Goal: Feedback & Contribution: Submit feedback/report problem

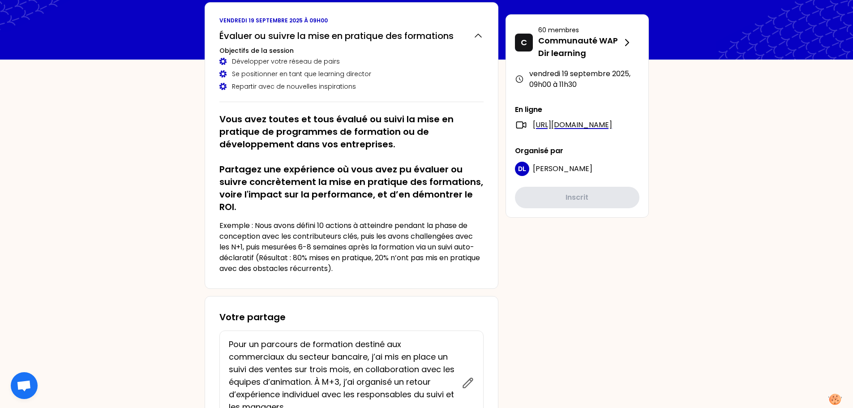
scroll to position [45, 0]
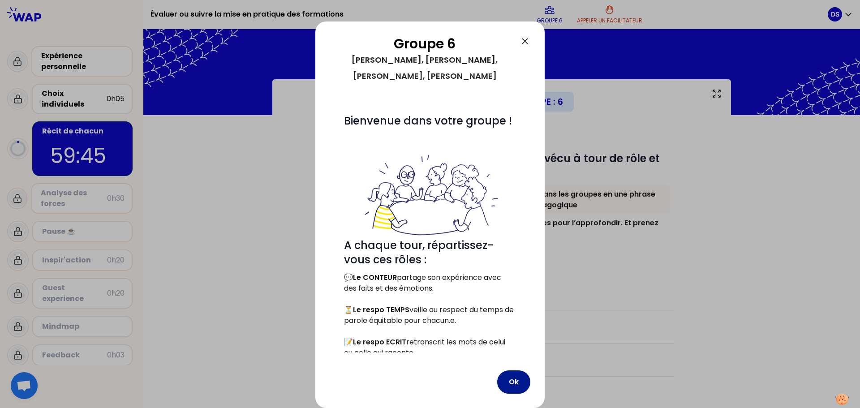
click at [509, 383] on button "Ok" at bounding box center [513, 381] width 33 height 23
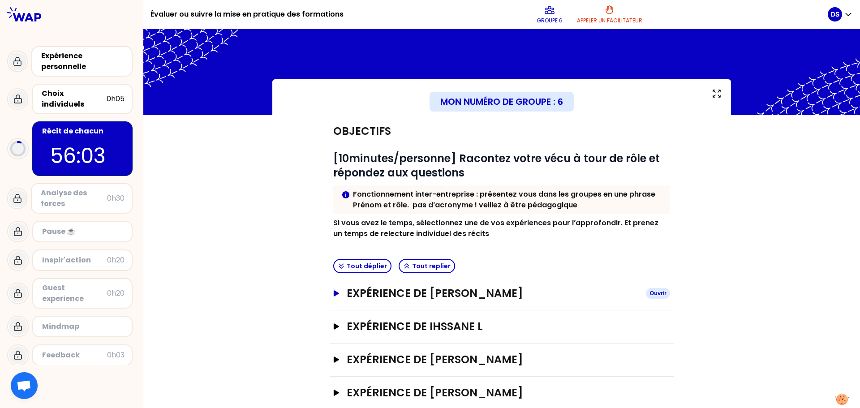
click at [333, 291] on icon "button" at bounding box center [336, 293] width 7 height 6
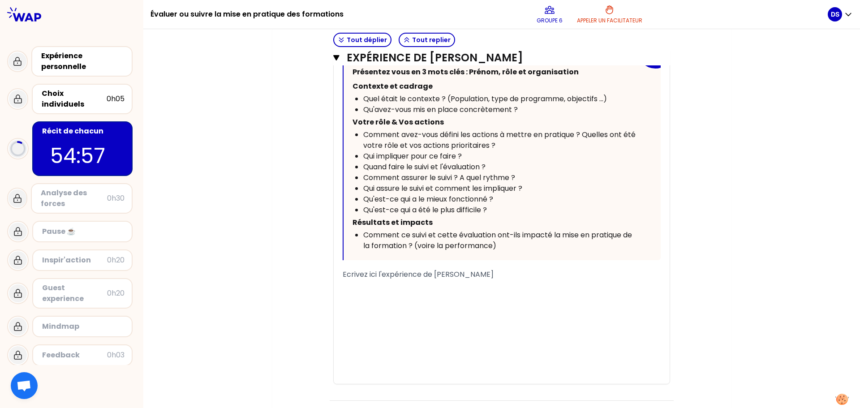
scroll to position [403, 0]
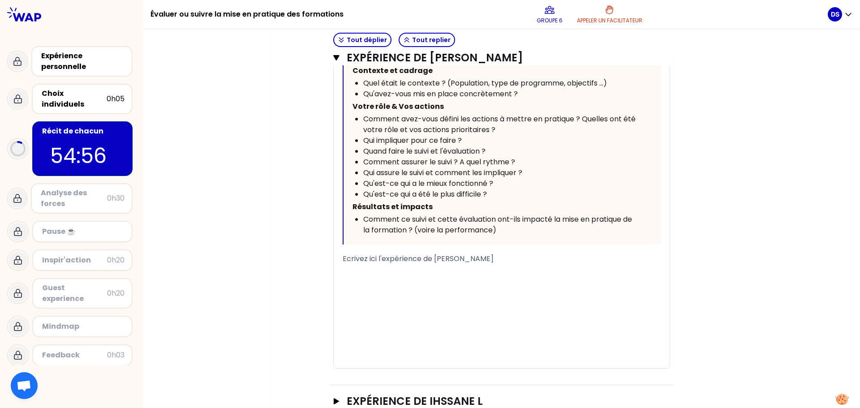
click at [517, 260] on div "Ecrivez ici l'expérience de [PERSON_NAME]" at bounding box center [502, 258] width 318 height 11
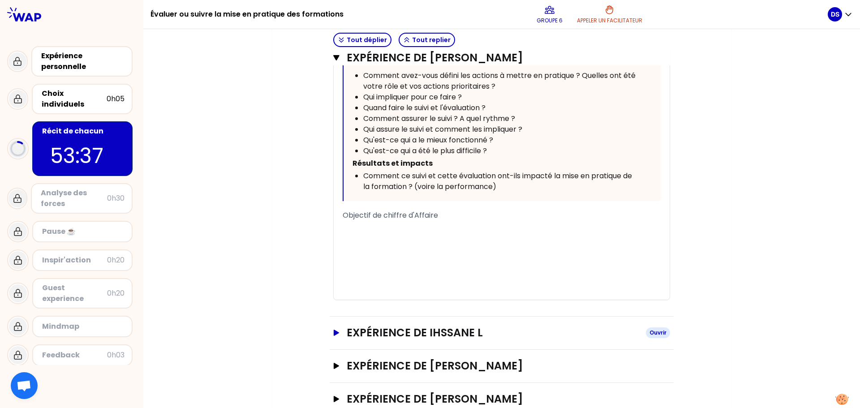
scroll to position [505, 0]
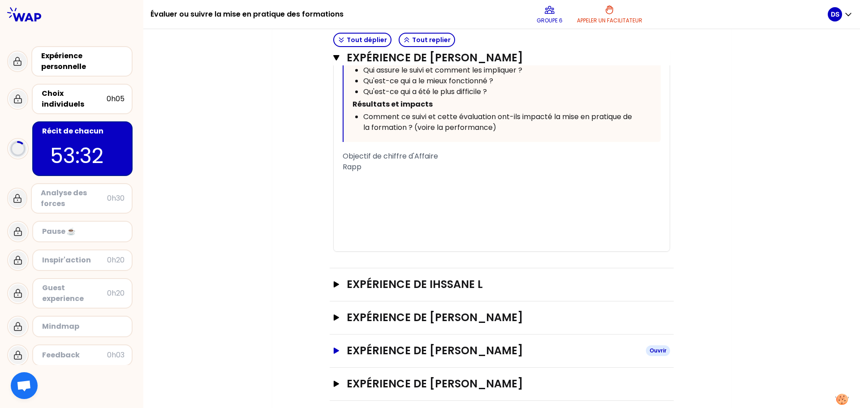
click at [334, 351] on icon "button" at bounding box center [336, 350] width 5 height 6
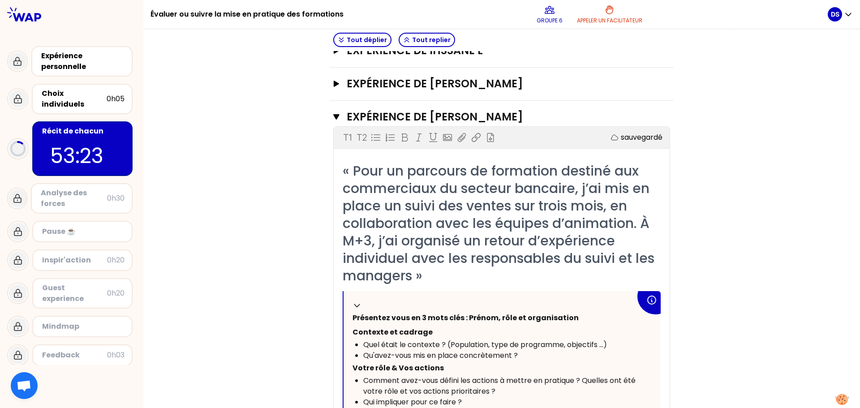
scroll to position [729, 0]
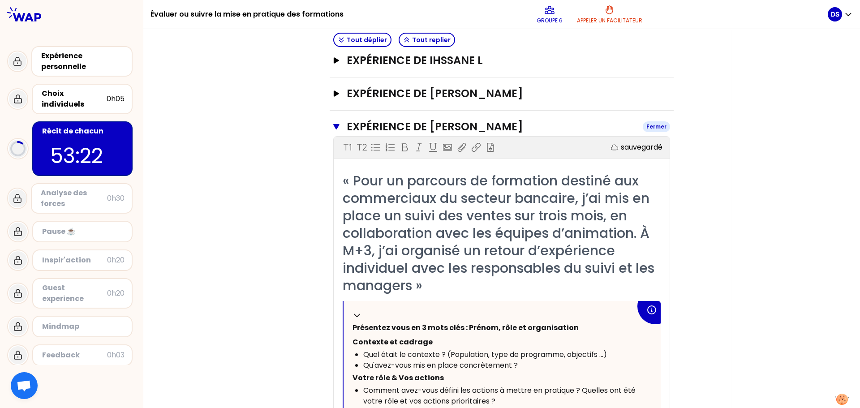
click at [336, 126] on icon "button" at bounding box center [336, 126] width 6 height 7
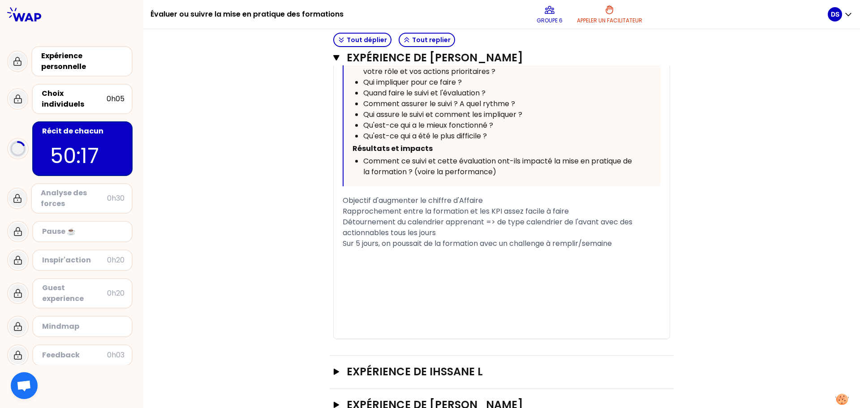
scroll to position [470, 0]
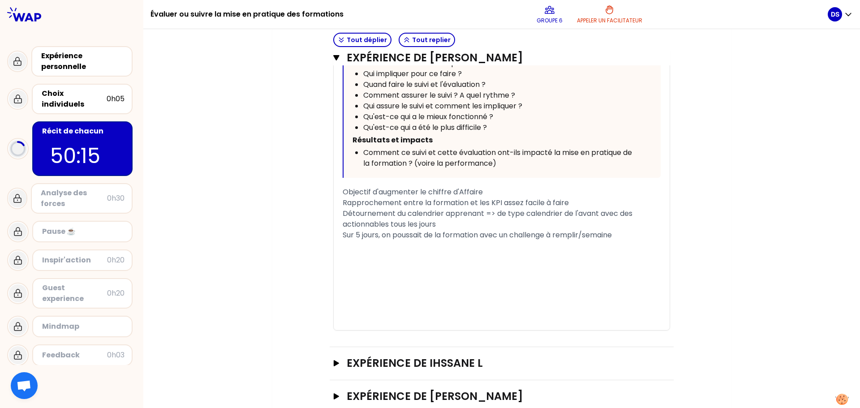
click at [479, 257] on div "﻿" at bounding box center [502, 256] width 318 height 11
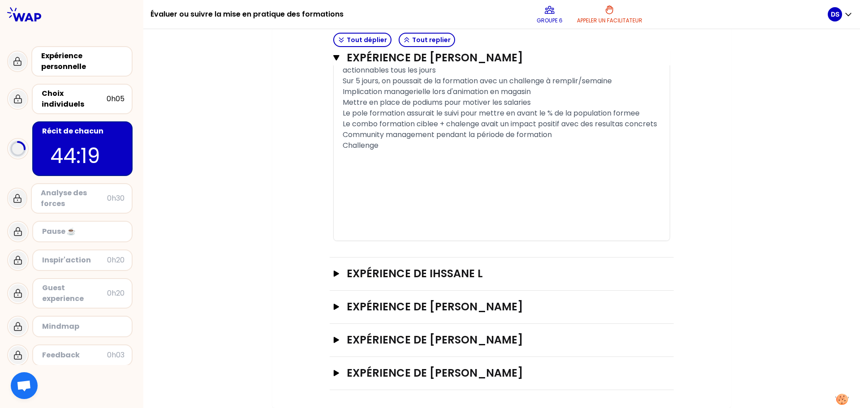
scroll to position [634, 0]
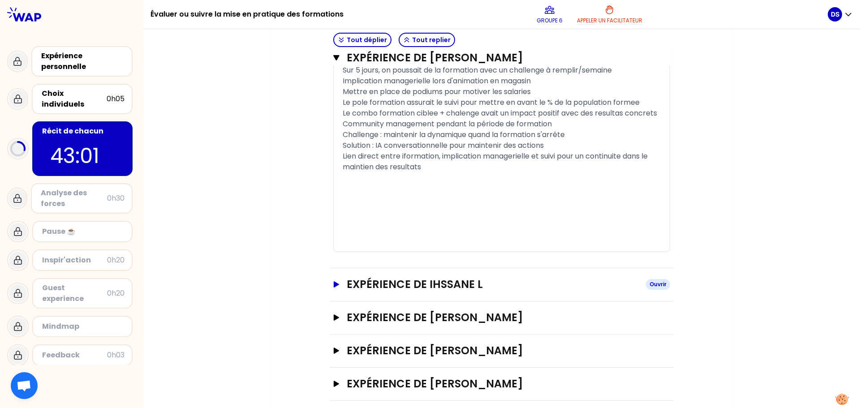
click at [334, 287] on icon "button" at bounding box center [336, 284] width 5 height 6
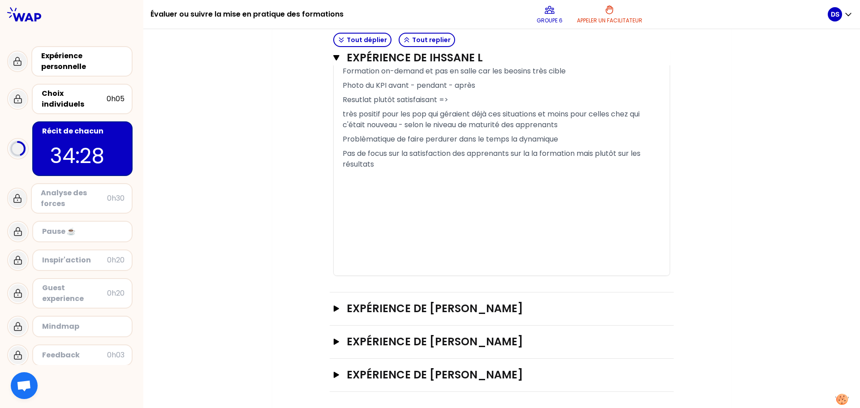
scroll to position [1419, 0]
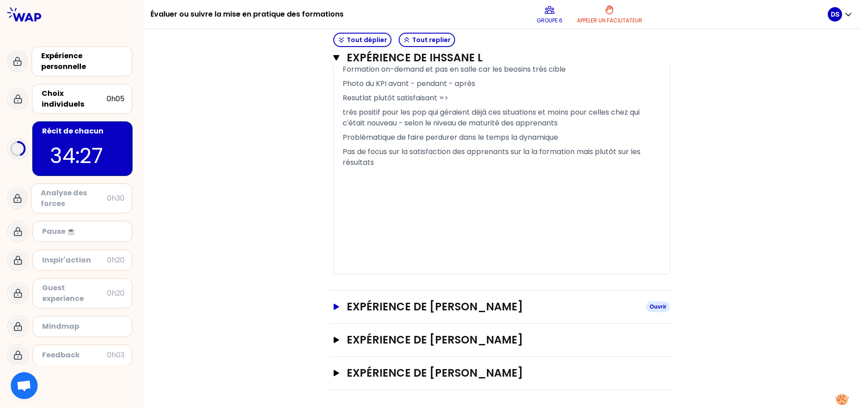
click at [334, 306] on icon "button" at bounding box center [336, 307] width 5 height 6
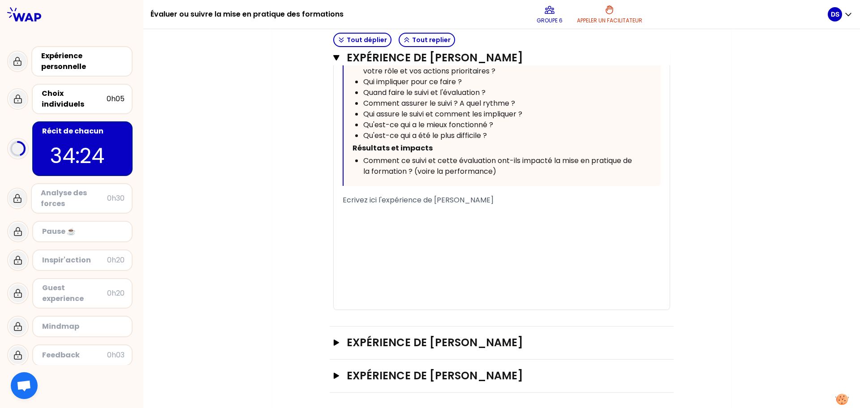
scroll to position [1949, 0]
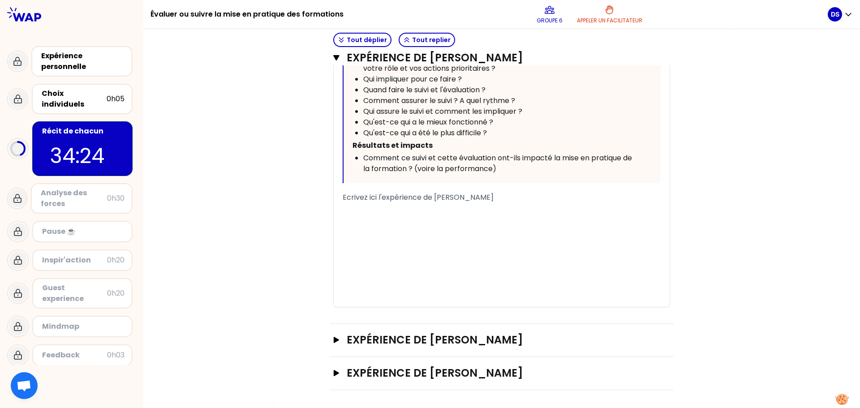
click at [463, 226] on div "﻿" at bounding box center [502, 222] width 318 height 11
click at [333, 343] on button "Expérience de [PERSON_NAME]" at bounding box center [501, 340] width 337 height 14
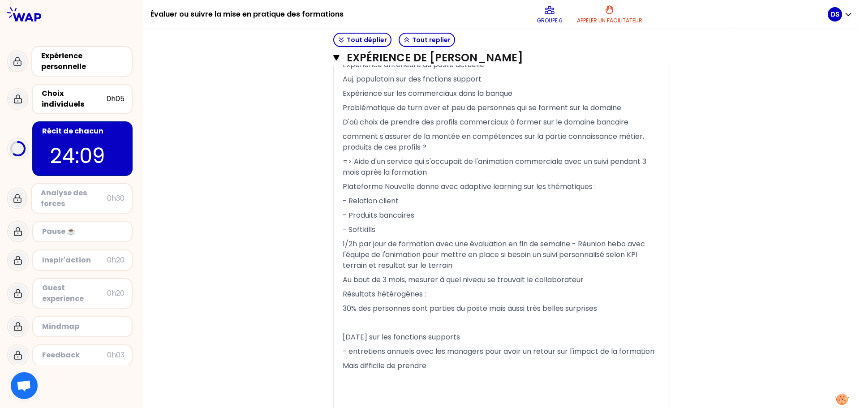
scroll to position [2792, 0]
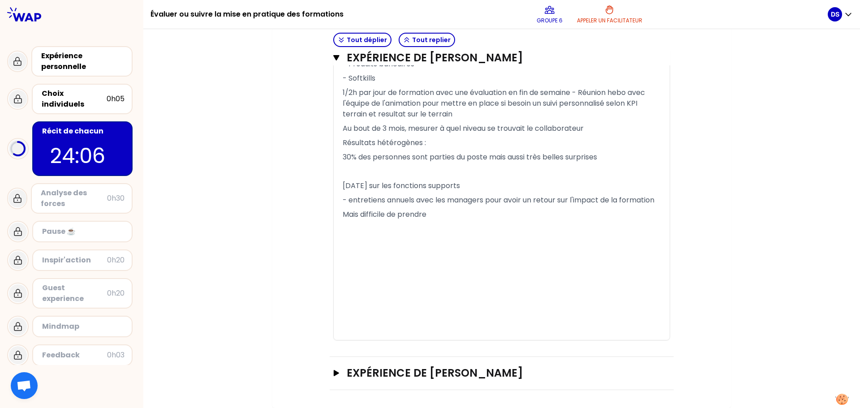
click at [330, 372] on div "Expérience de [PERSON_NAME] Ouvrir" at bounding box center [502, 373] width 344 height 33
click at [334, 373] on icon "button" at bounding box center [336, 373] width 5 height 6
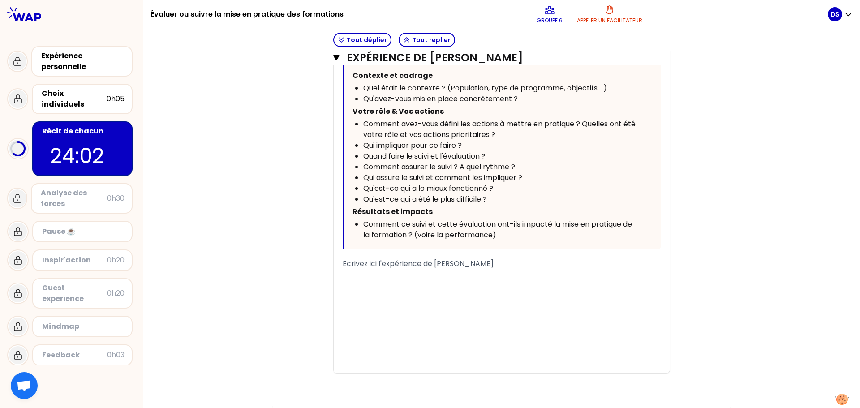
scroll to position [3304, 0]
click at [396, 286] on div "﻿" at bounding box center [502, 288] width 318 height 11
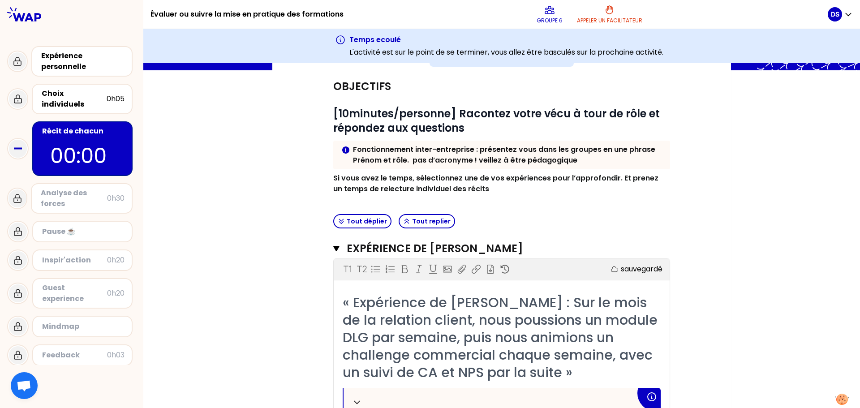
scroll to position [101, 0]
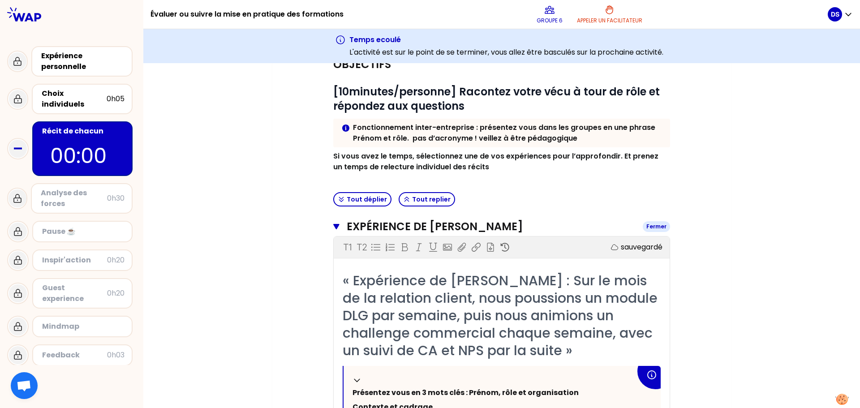
click at [333, 226] on icon "button" at bounding box center [336, 226] width 6 height 5
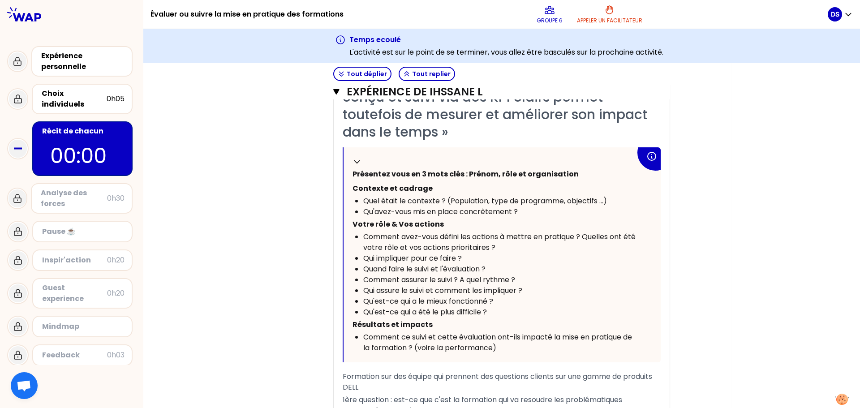
scroll to position [403, 0]
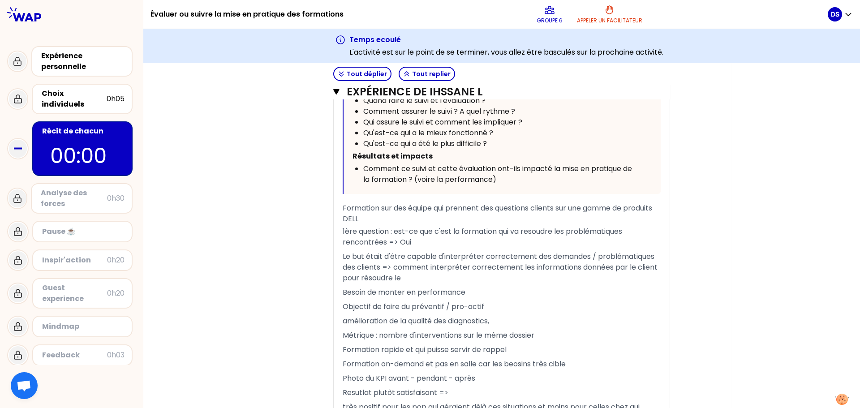
scroll to position [582, 0]
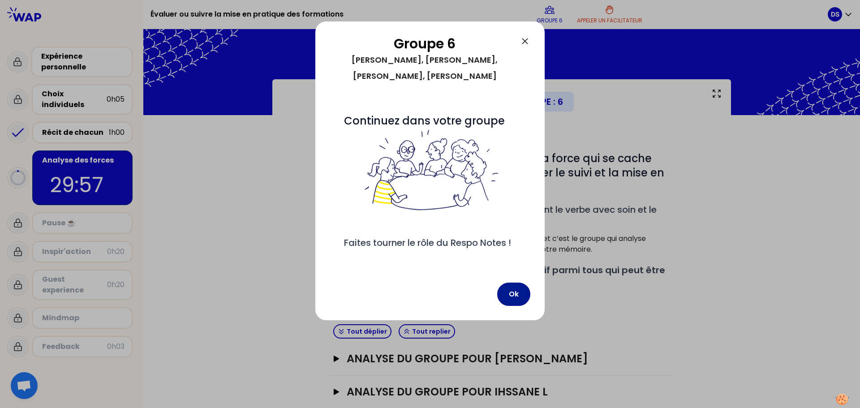
click at [515, 293] on button "Ok" at bounding box center [513, 294] width 33 height 23
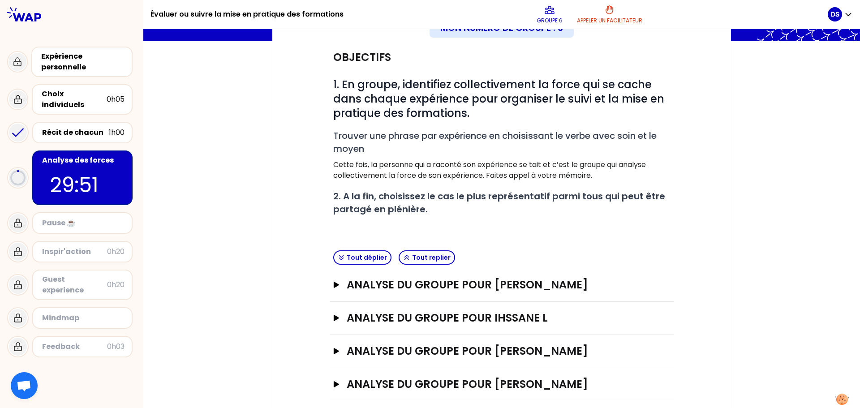
scroll to position [90, 0]
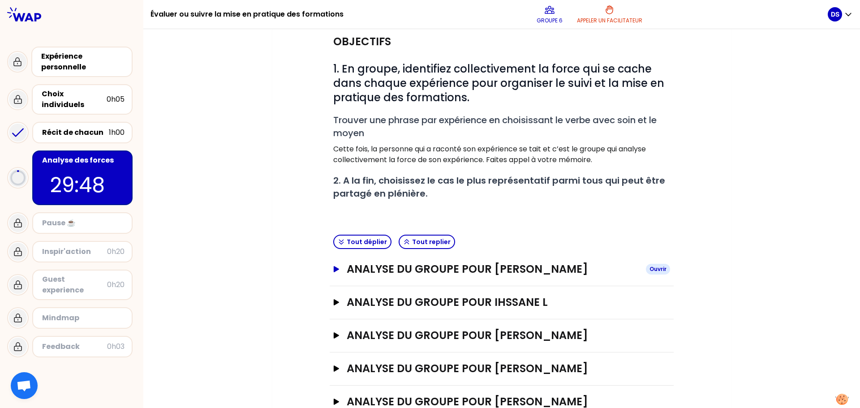
click at [333, 269] on icon "button" at bounding box center [336, 269] width 7 height 6
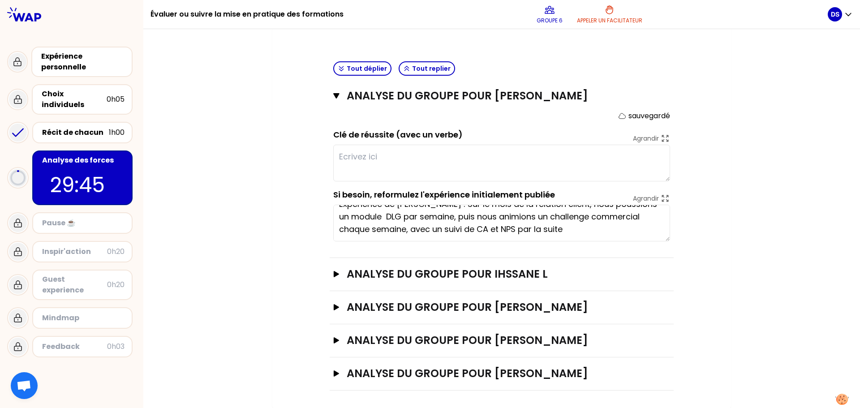
scroll to position [263, 0]
click at [425, 158] on textarea at bounding box center [501, 162] width 337 height 37
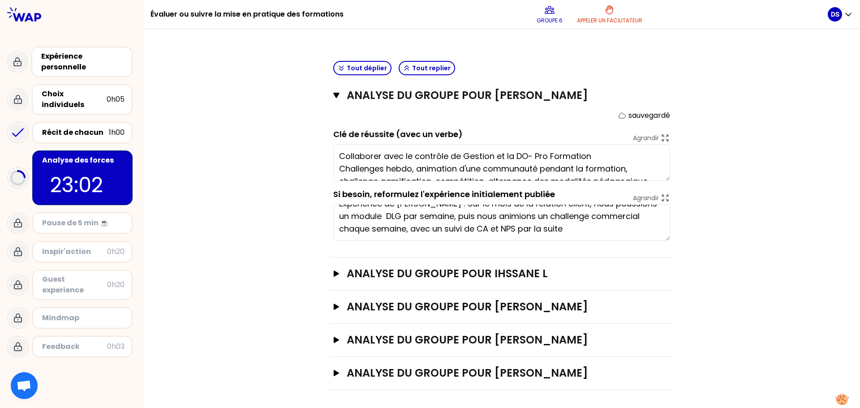
scroll to position [25, 0]
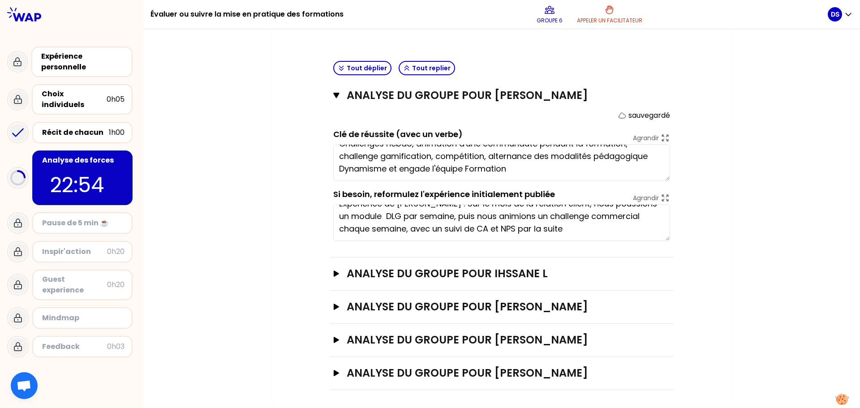
click at [608, 167] on textarea "Collaborer avec le contrôle de Gestion et la DO- Pro Formation Challenges hebdo…" at bounding box center [501, 162] width 337 height 37
type textarea "Collaborer avec le contrôle de Gestion et la DO- Pro Formation Challenges hebdo…"
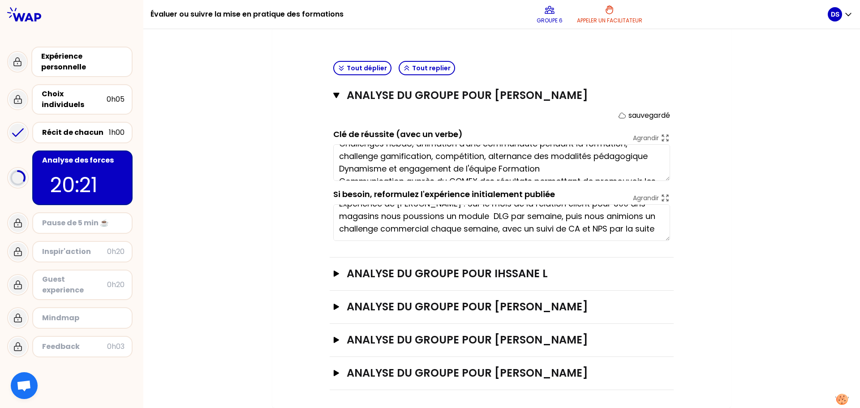
type textarea "Expérience de [PERSON_NAME] : Sur le mois de la relation client pour 500 ans ma…"
click at [203, 131] on div "Mon numéro de groupe : 6 Objectifs # 1. En groupe, identifiez collectivement la…" at bounding box center [501, 112] width 716 height 592
type textarea "Collaborer avec le contrôle de Gestion et la DO- Pro Formation Challenges hebdo…"
click at [509, 272] on h3 "analyse du groupe pour Ihssane L" at bounding box center [493, 273] width 292 height 14
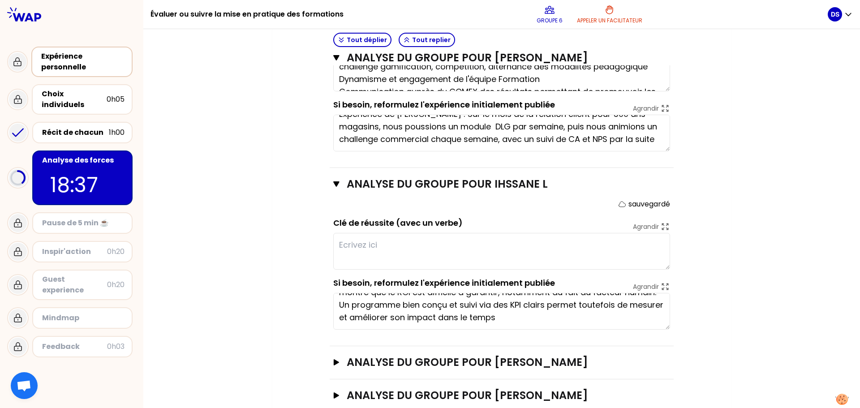
click at [77, 60] on div "Expérience personnelle" at bounding box center [82, 61] width 83 height 21
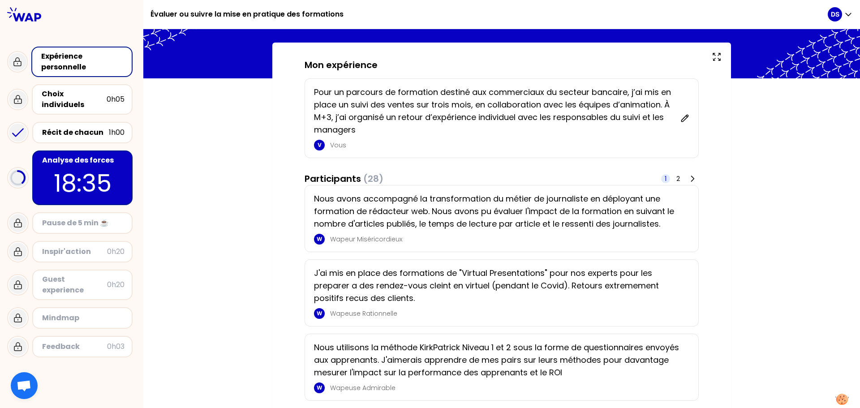
scroll to position [90, 0]
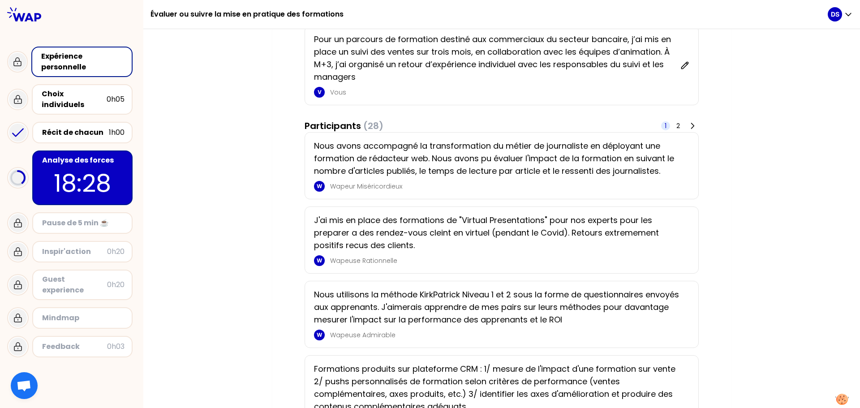
click at [629, 160] on p "Nous avons accompagné la transformation du métier de journaliste en déployant u…" at bounding box center [499, 159] width 370 height 38
click at [90, 127] on div "Récit de chacun" at bounding box center [75, 132] width 67 height 11
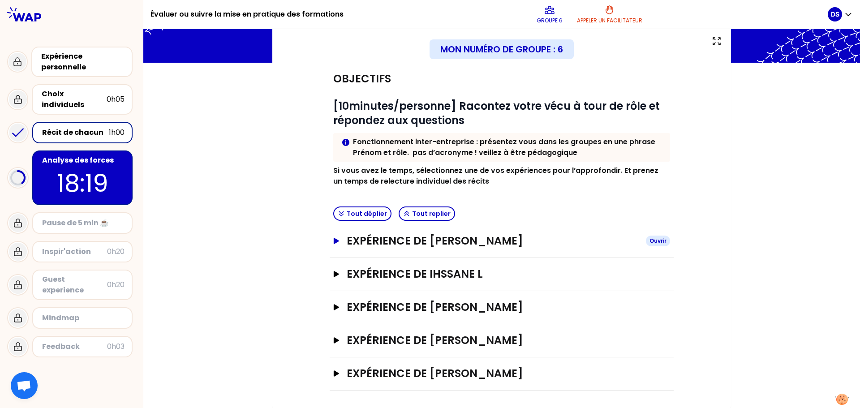
scroll to position [53, 0]
drag, startPoint x: 460, startPoint y: 240, endPoint x: 341, endPoint y: 246, distance: 119.7
click at [341, 246] on button "Expérience de [PERSON_NAME]" at bounding box center [501, 240] width 337 height 14
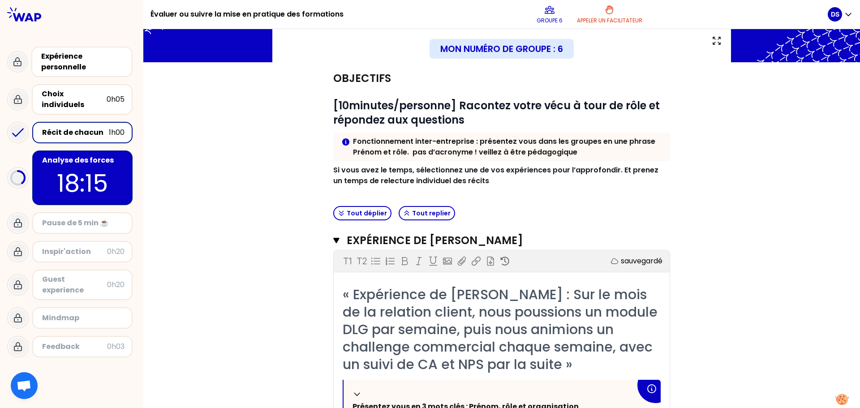
click at [333, 243] on icon "button" at bounding box center [336, 240] width 6 height 7
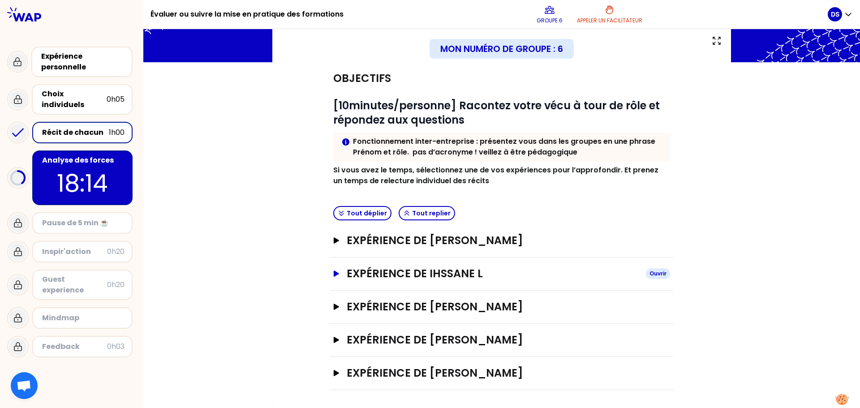
click at [347, 271] on h3 "Expérience de Ihssane L" at bounding box center [493, 273] width 292 height 14
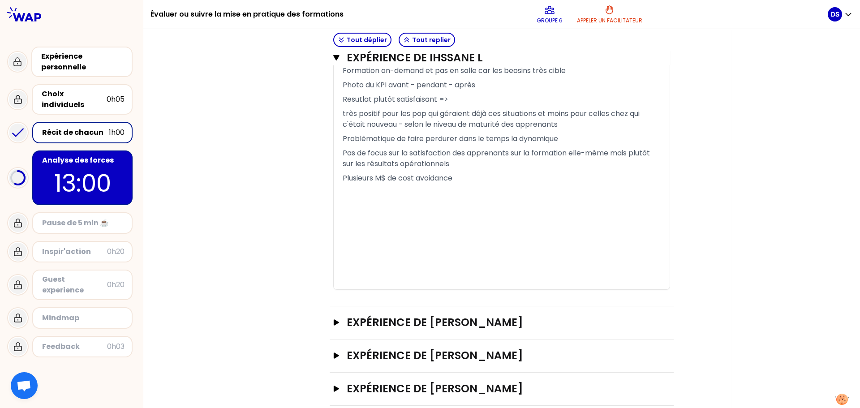
scroll to position [831, 0]
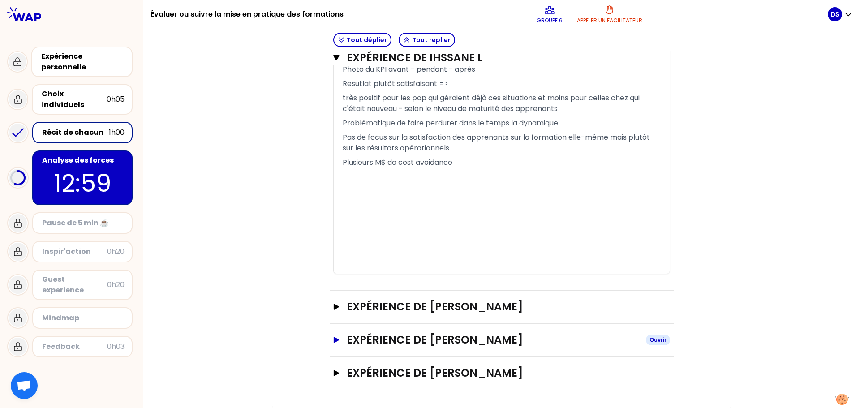
click at [513, 339] on h3 "Expérience de [PERSON_NAME]" at bounding box center [493, 340] width 292 height 14
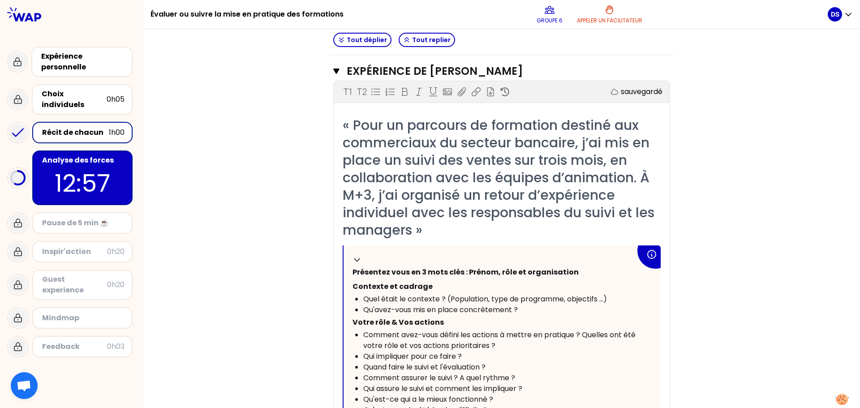
scroll to position [1144, 0]
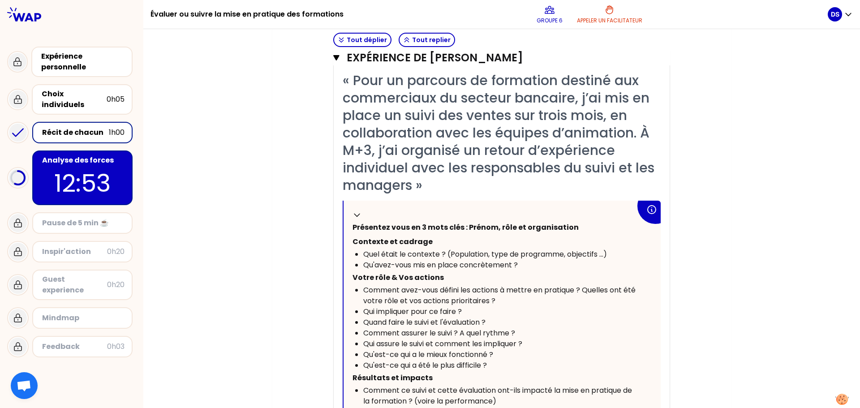
click at [48, 127] on div "Récit de chacun" at bounding box center [75, 132] width 67 height 11
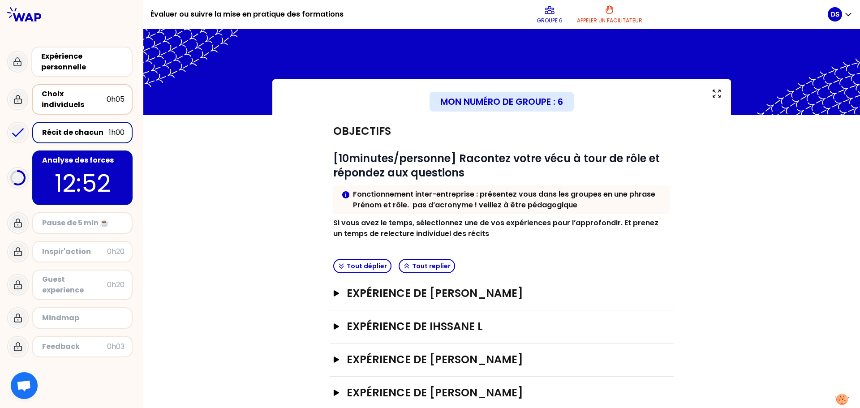
click at [56, 92] on div "Choix individuels" at bounding box center [74, 99] width 65 height 21
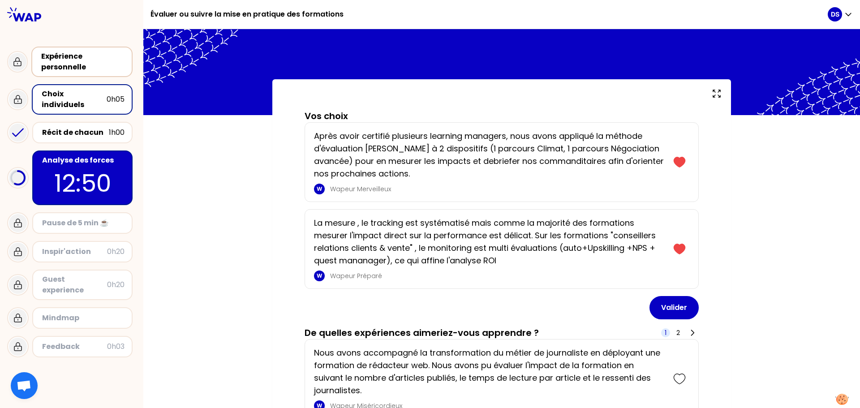
click at [61, 65] on div "Expérience personnelle" at bounding box center [82, 61] width 83 height 21
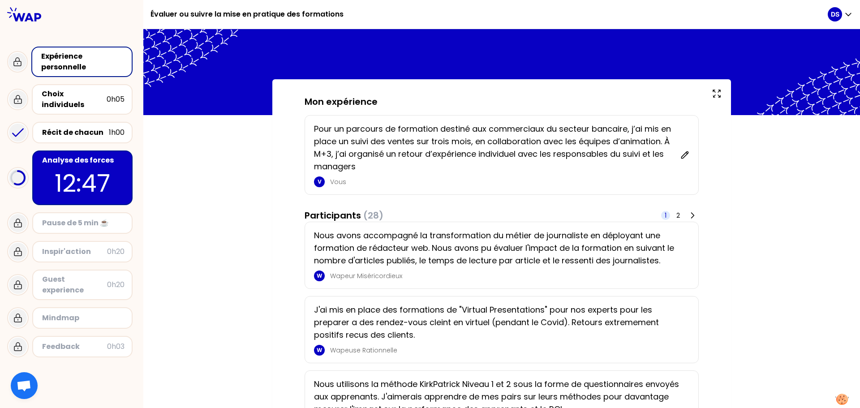
click at [65, 157] on div "Analyse des forces 12:47" at bounding box center [82, 177] width 100 height 55
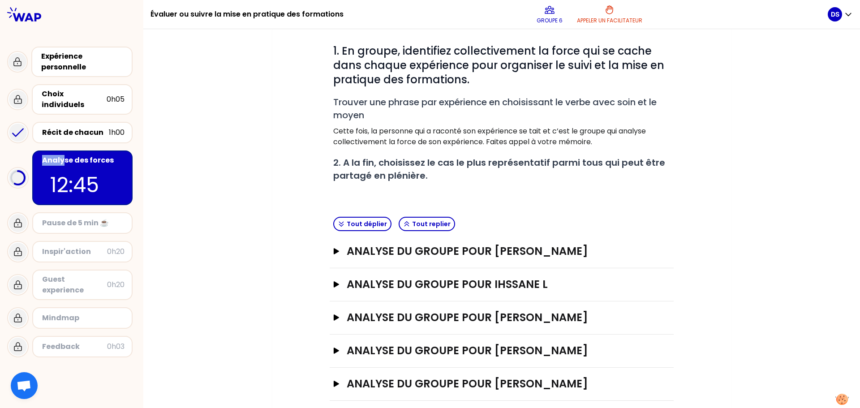
scroll to position [118, 0]
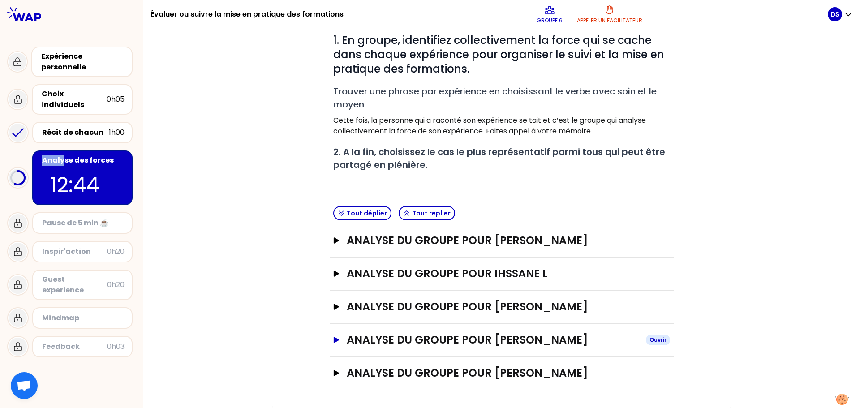
click at [526, 338] on h3 "analyse du groupe pour [PERSON_NAME]" at bounding box center [493, 340] width 292 height 14
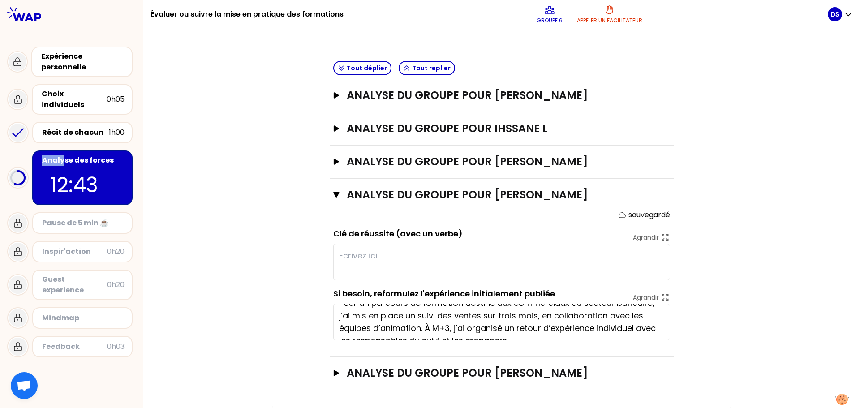
scroll to position [25, 0]
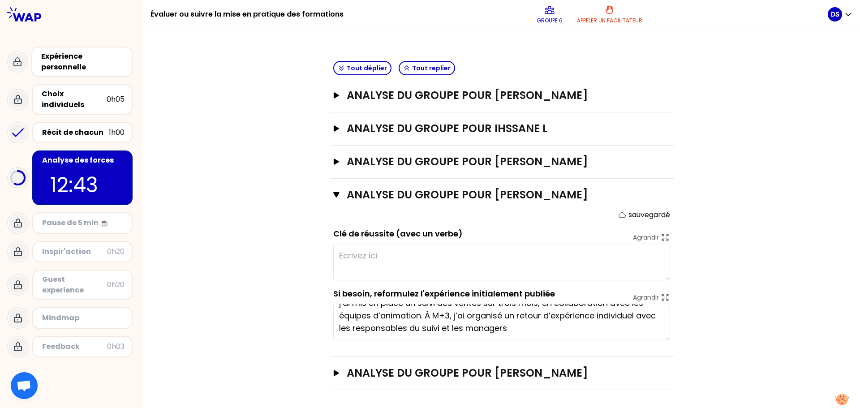
click at [483, 259] on textarea at bounding box center [501, 262] width 337 height 37
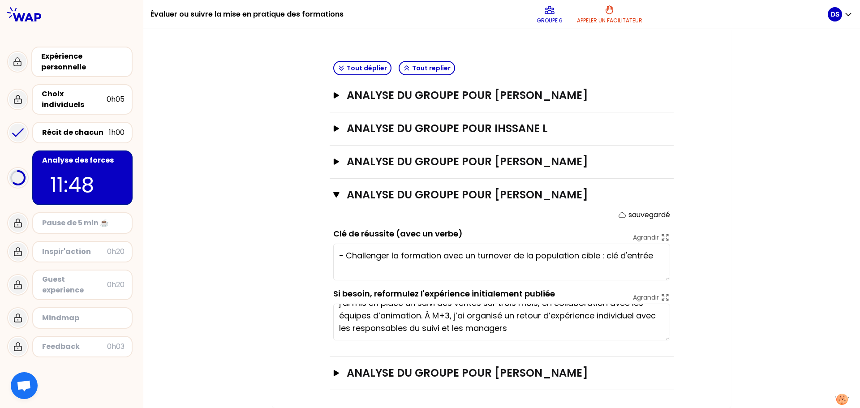
click at [654, 256] on textarea "- Challenger la formation avec un turnover de la population cible : clé d'entrée" at bounding box center [501, 262] width 337 height 37
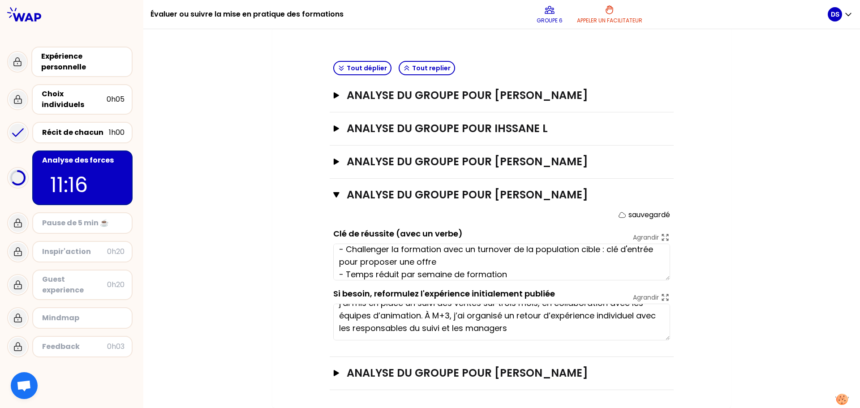
click at [510, 274] on textarea "- Challenger la formation avec un turnover de la population cible : clé d'entré…" at bounding box center [501, 262] width 337 height 37
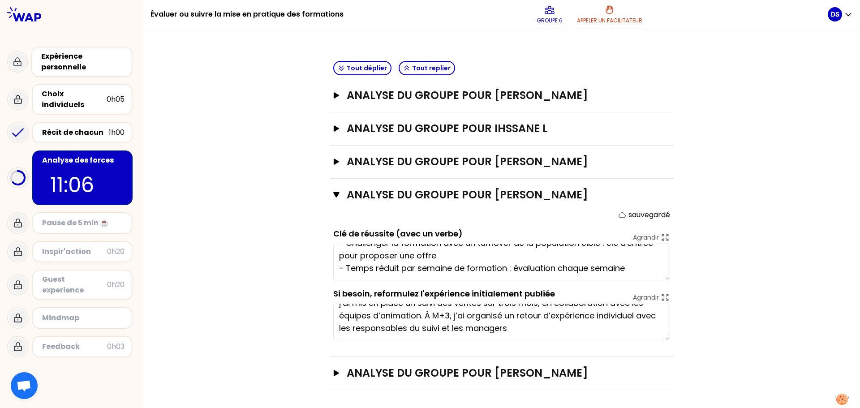
click at [648, 256] on textarea "- Challenger la formation avec un turnover de la population cible : clé d'entré…" at bounding box center [501, 262] width 337 height 37
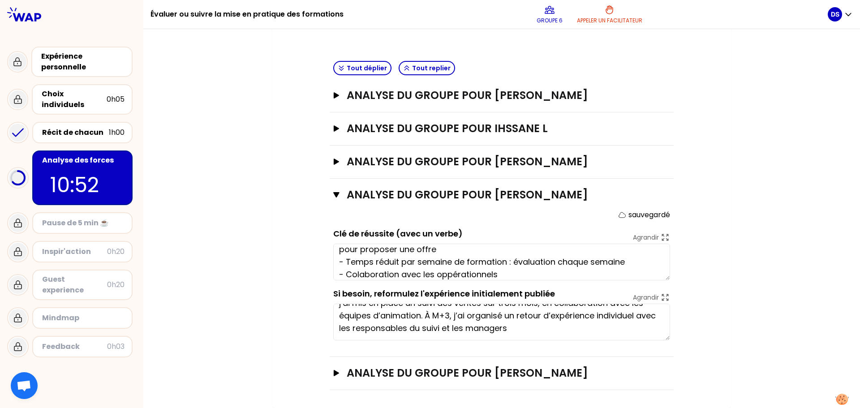
drag, startPoint x: 389, startPoint y: 270, endPoint x: 410, endPoint y: 77, distance: 193.6
click at [410, 77] on div "Tout déplier Tout replier" at bounding box center [502, 68] width 344 height 22
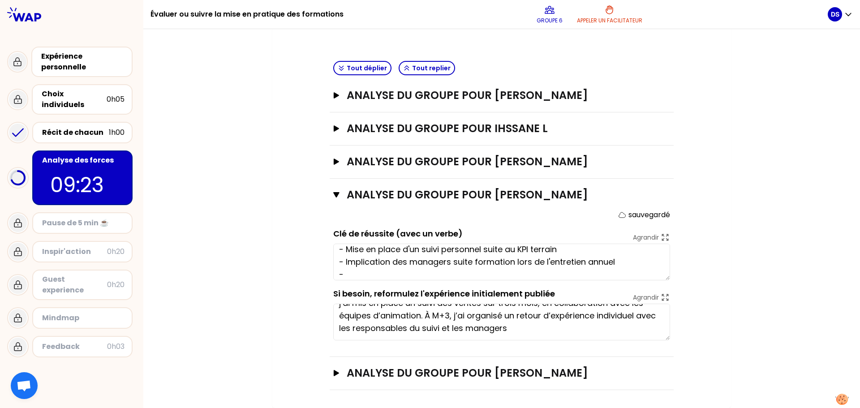
click at [568, 275] on textarea "- Challenger la formation avec un turnover de la population cible : clé d'entré…" at bounding box center [501, 262] width 337 height 37
type textarea "- Challenger la formation avec un turnover de la population cible : clé d'entré…"
click at [745, 237] on div "Mon numéro de groupe : 6 Objectifs # 1. En groupe, identifiez collectivement la…" at bounding box center [501, 112] width 716 height 592
click at [334, 371] on icon "button" at bounding box center [336, 373] width 5 height 6
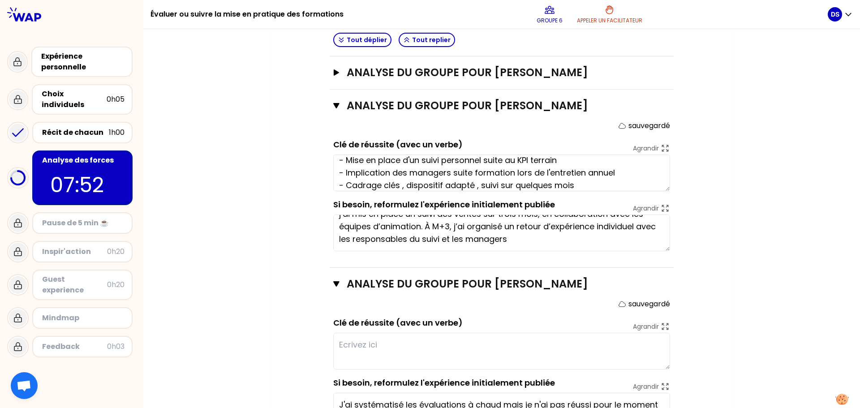
scroll to position [353, 0]
click at [81, 66] on div "Expérience personnelle" at bounding box center [82, 61] width 83 height 21
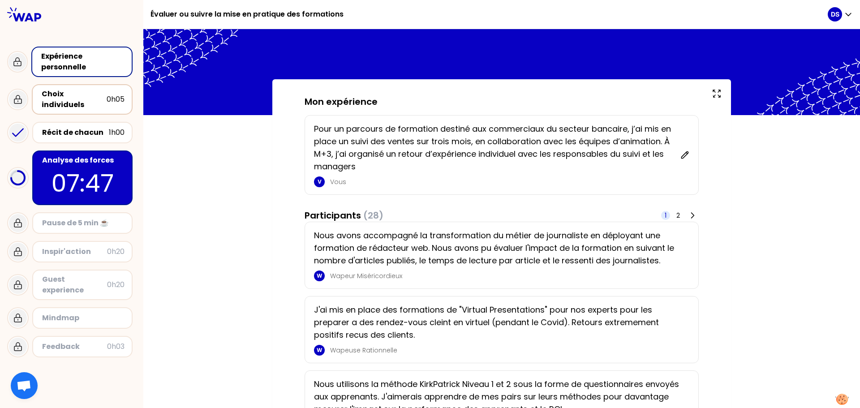
click at [82, 94] on div "Choix individuels" at bounding box center [74, 99] width 65 height 21
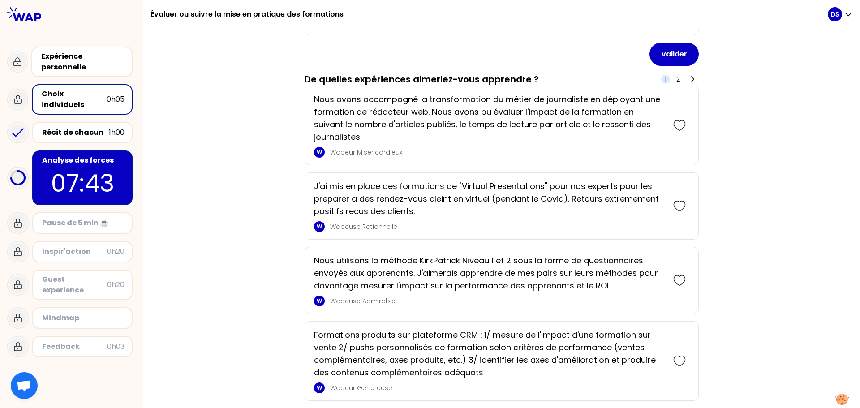
scroll to position [269, 0]
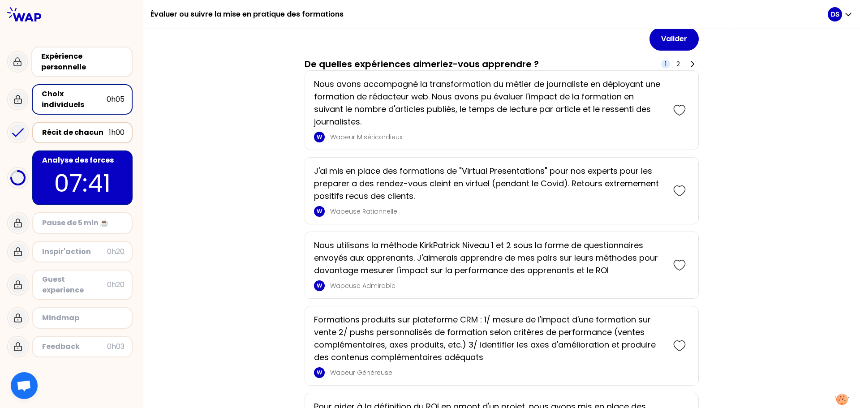
click at [83, 127] on div "Récit de chacun" at bounding box center [75, 132] width 67 height 11
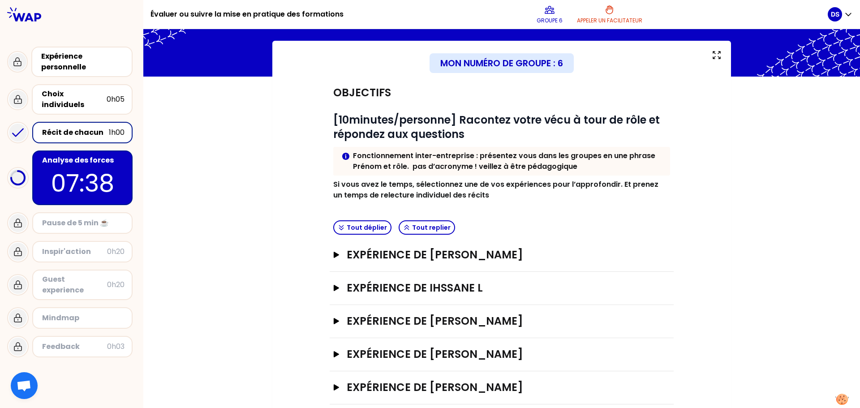
scroll to position [53, 0]
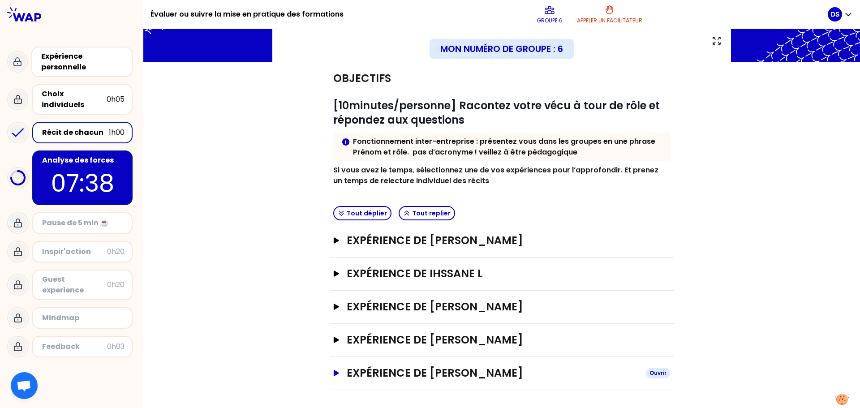
click at [387, 371] on h3 "Expérience de [PERSON_NAME]" at bounding box center [493, 373] width 292 height 14
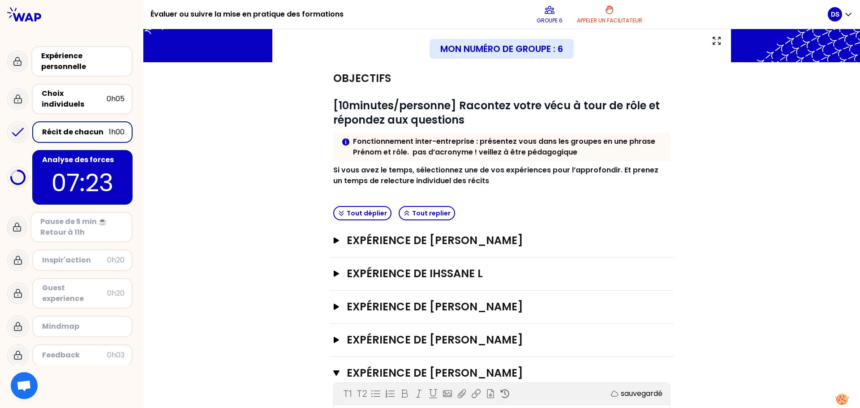
click at [98, 121] on div "Récit de chacun 1h00" at bounding box center [82, 131] width 100 height 21
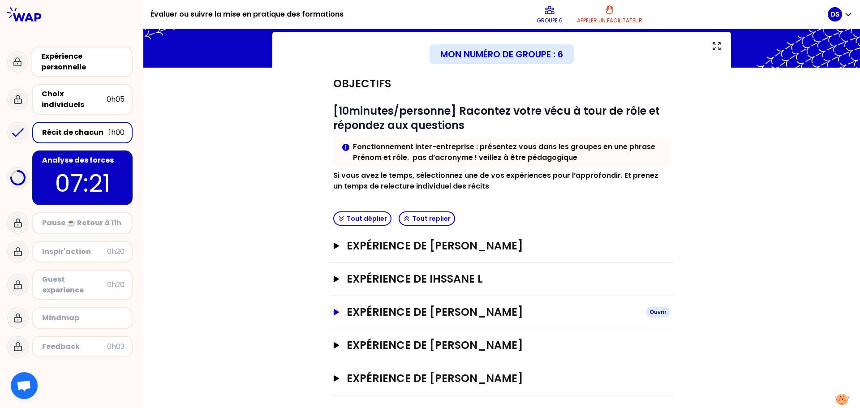
scroll to position [53, 0]
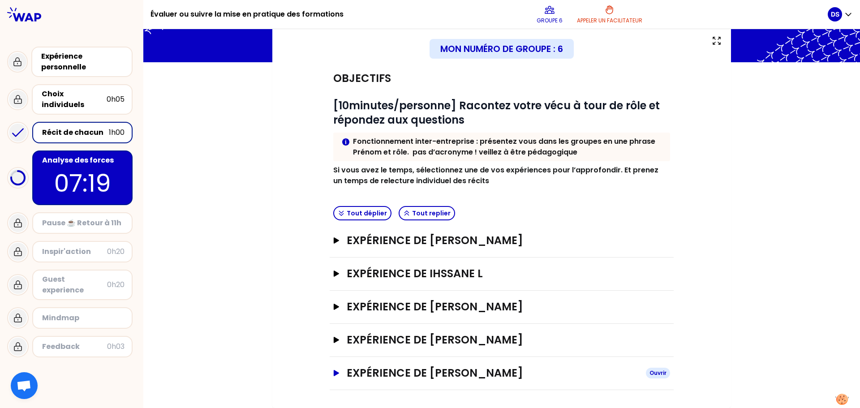
click at [334, 371] on icon "button" at bounding box center [336, 373] width 7 height 6
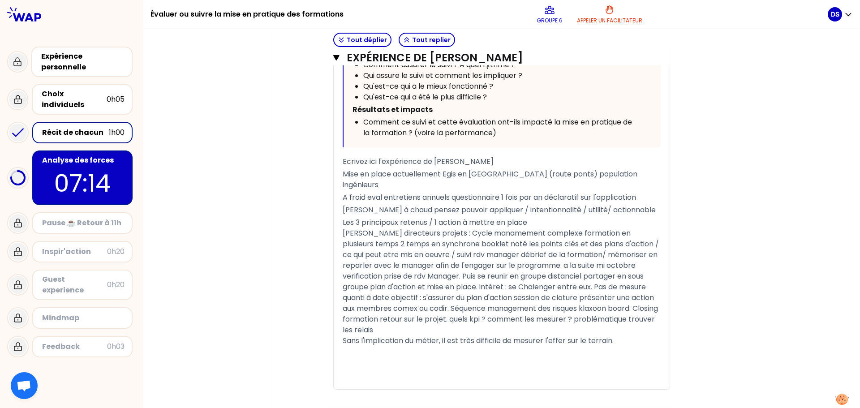
scroll to position [673, 0]
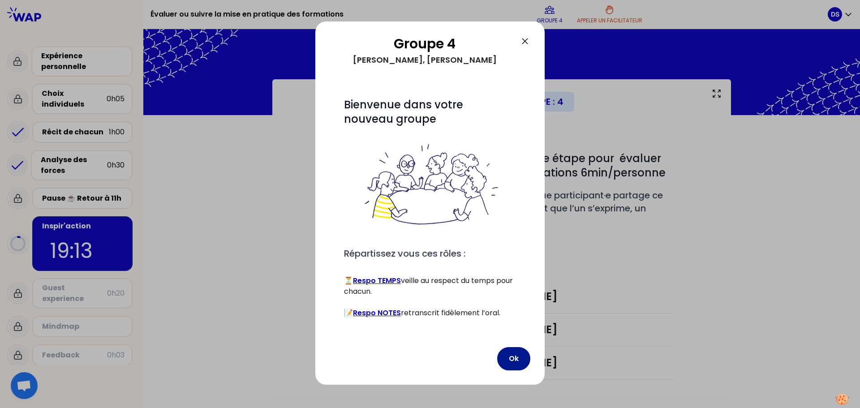
click at [518, 355] on button "Ok" at bounding box center [513, 358] width 33 height 23
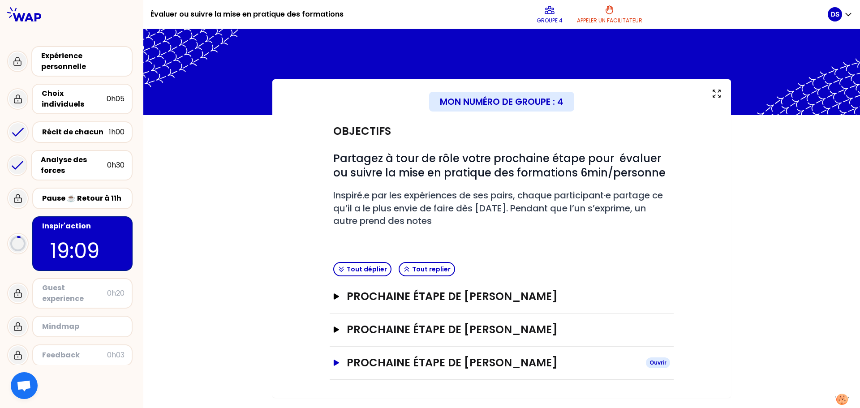
click at [334, 364] on icon "button" at bounding box center [336, 363] width 5 height 6
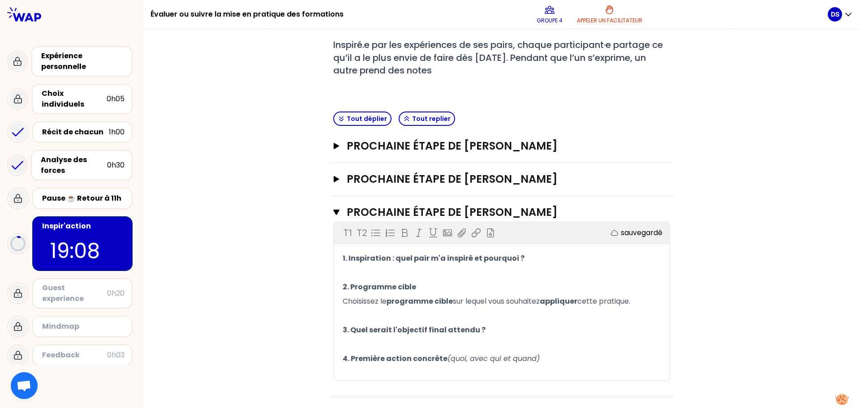
scroll to position [158, 0]
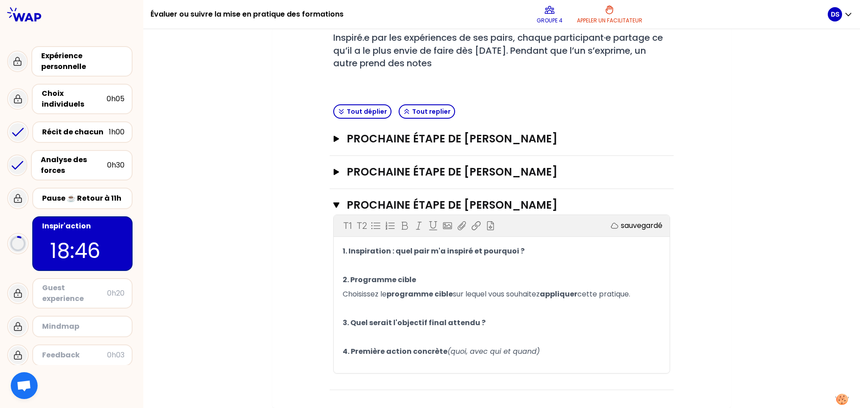
click at [243, 146] on div "Mon numéro de groupe : 4 Objectifs # Partagez à tour de rôle votre prochaine ét…" at bounding box center [501, 165] width 716 height 486
click at [70, 61] on div "Expérience personnelle" at bounding box center [82, 61] width 83 height 21
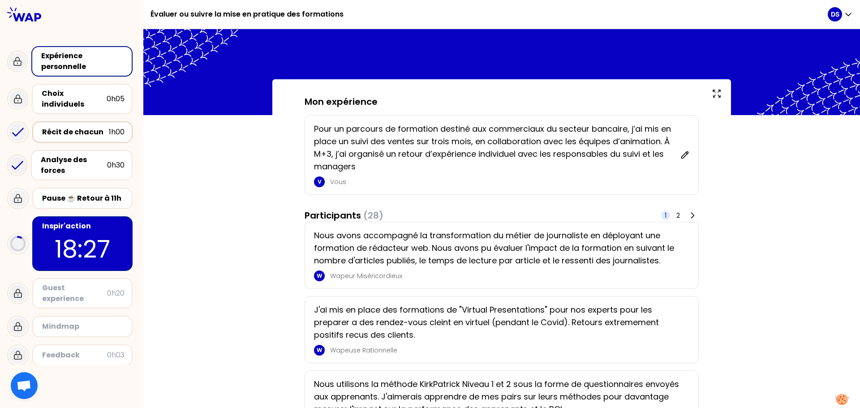
click at [61, 127] on div "Récit de chacun" at bounding box center [75, 132] width 67 height 11
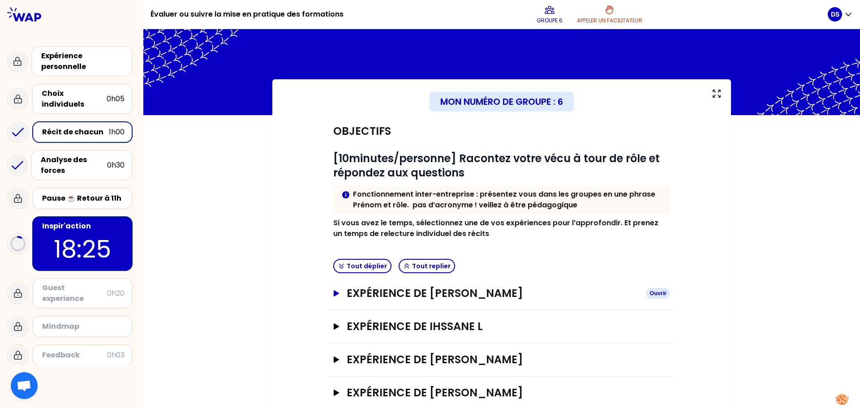
click at [504, 295] on h3 "Expérience de [PERSON_NAME]" at bounding box center [493, 293] width 292 height 14
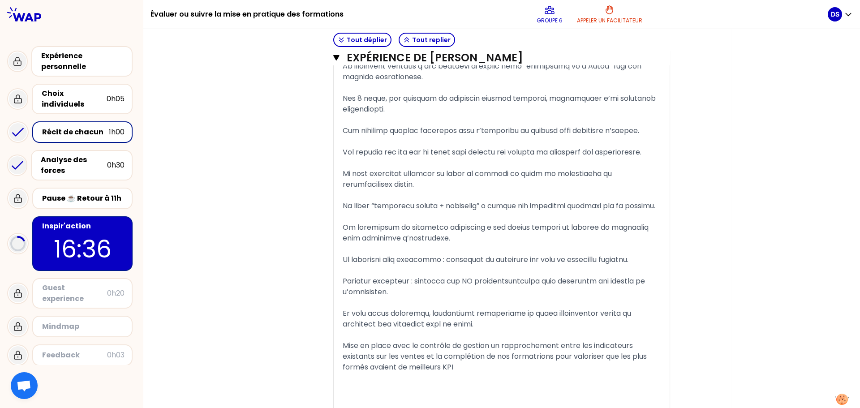
scroll to position [716, 0]
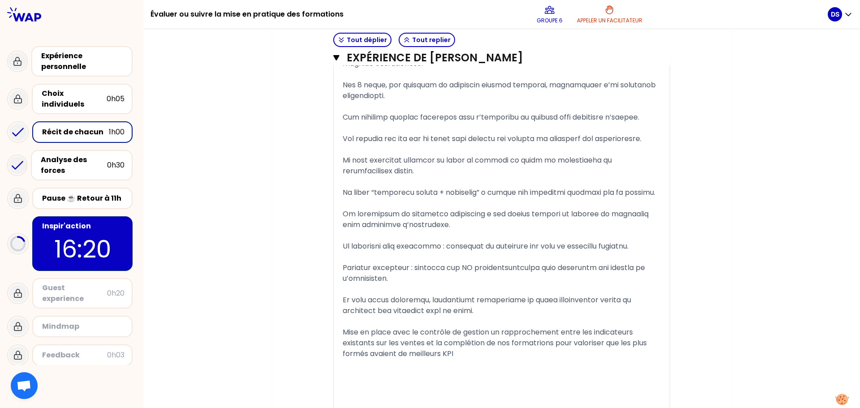
click at [87, 238] on p "16:20" at bounding box center [82, 248] width 84 height 35
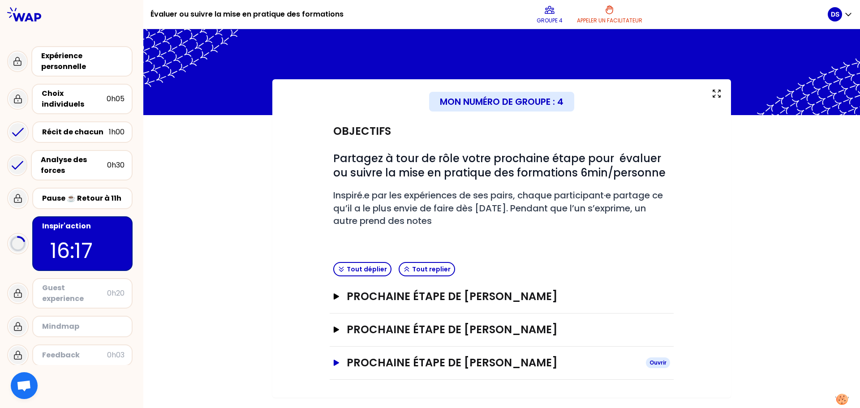
click at [338, 358] on button "Prochaine étape de [PERSON_NAME]" at bounding box center [501, 362] width 337 height 14
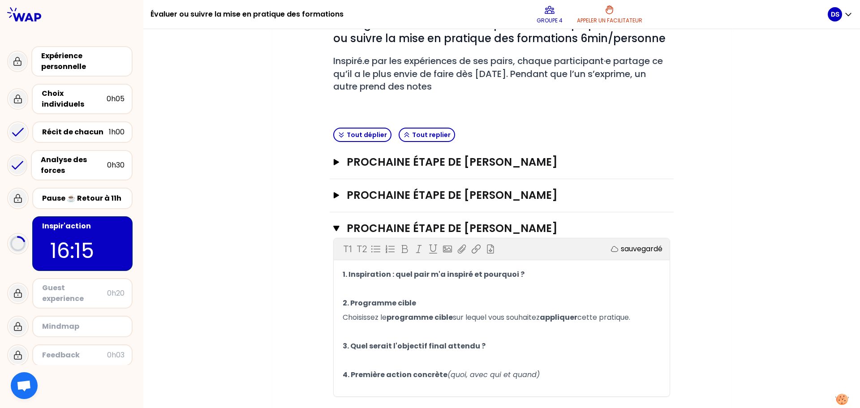
scroll to position [158, 0]
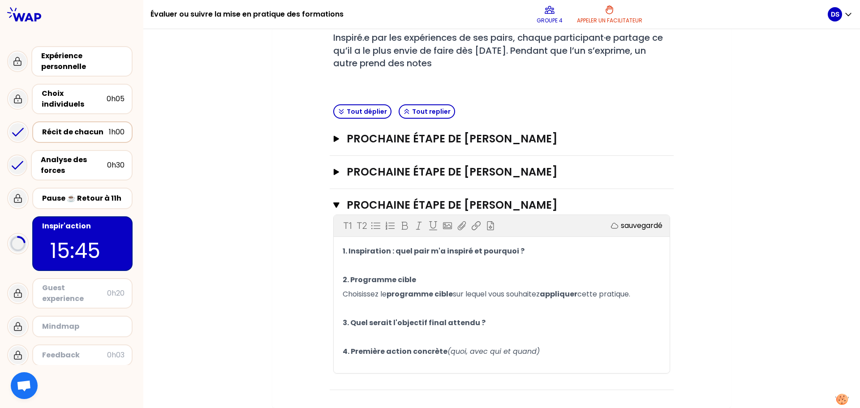
click at [73, 127] on div "Récit de chacun" at bounding box center [75, 132] width 67 height 11
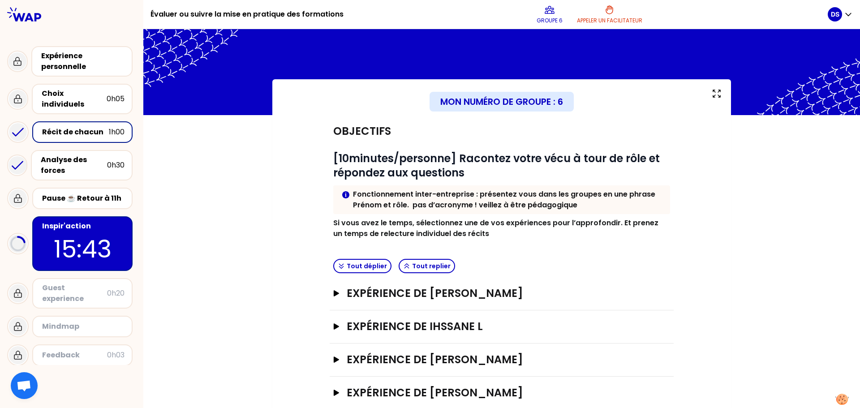
click at [430, 304] on div "Expérience de [PERSON_NAME]" at bounding box center [502, 293] width 344 height 33
click at [432, 300] on h3 "Expérience de [PERSON_NAME]" at bounding box center [493, 293] width 292 height 14
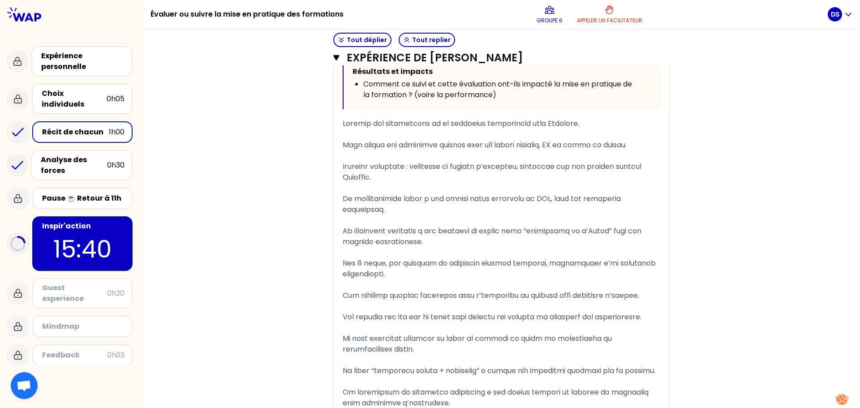
scroll to position [582, 0]
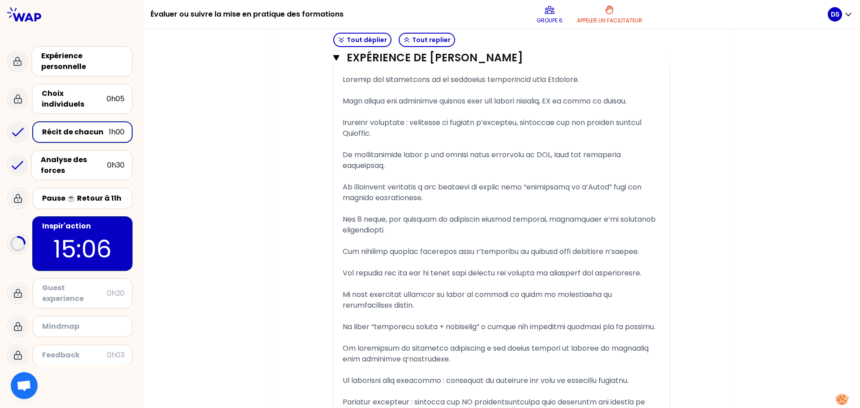
click at [85, 231] on p "15:06" at bounding box center [82, 248] width 84 height 35
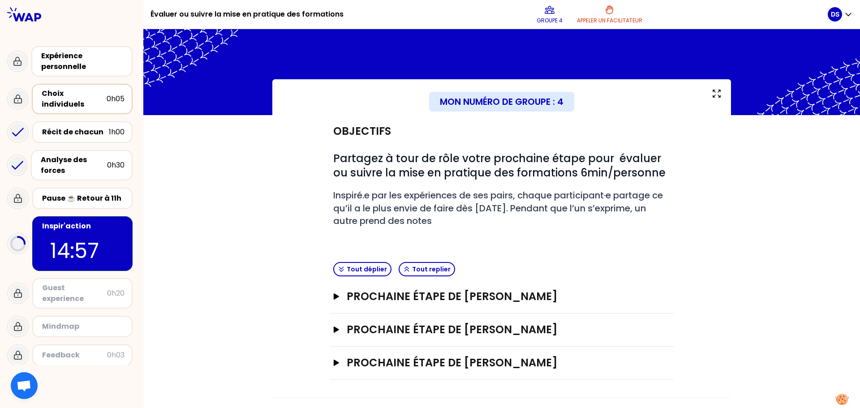
click at [77, 97] on div "Choix individuels" at bounding box center [74, 98] width 65 height 21
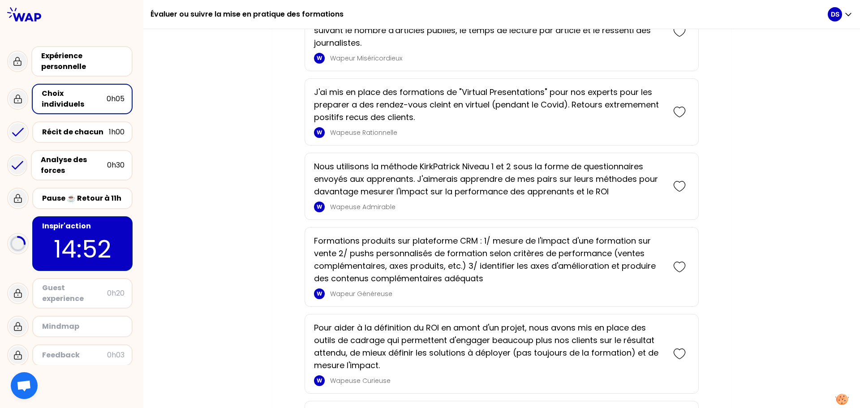
scroll to position [403, 0]
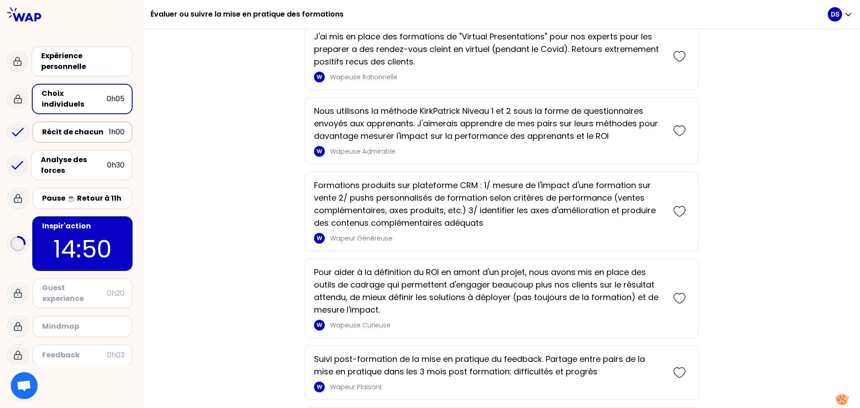
click at [56, 128] on div "Récit de chacun" at bounding box center [75, 132] width 67 height 11
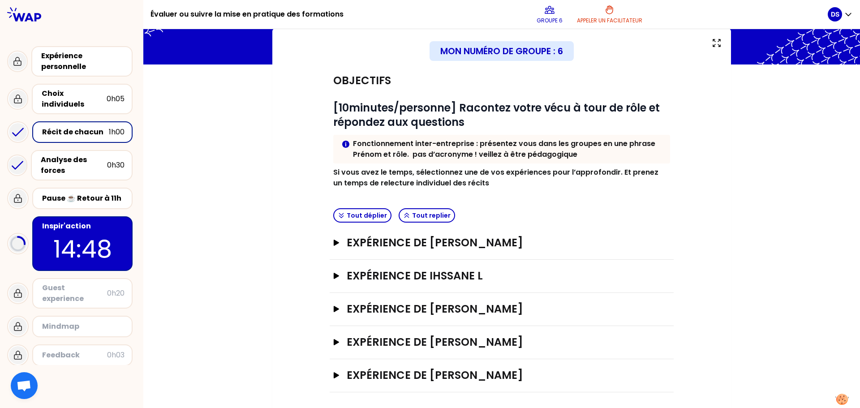
scroll to position [53, 0]
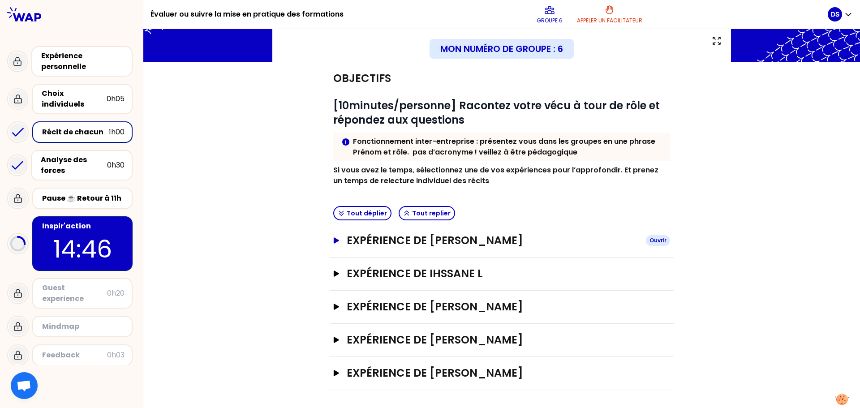
click at [477, 241] on h3 "Expérience de [PERSON_NAME]" at bounding box center [493, 240] width 292 height 14
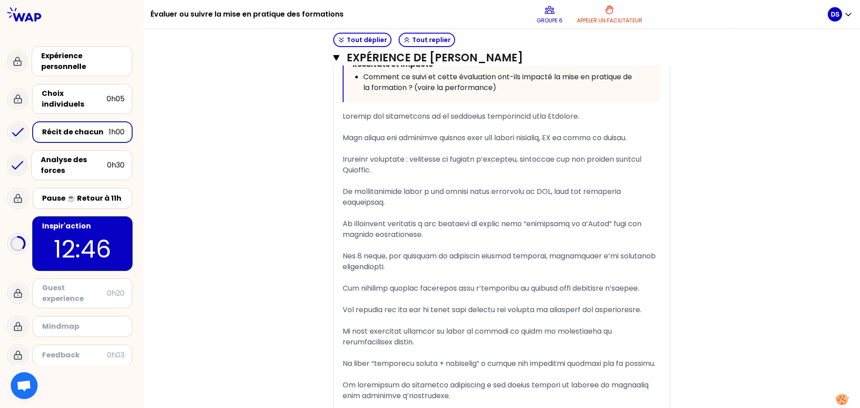
scroll to position [590, 0]
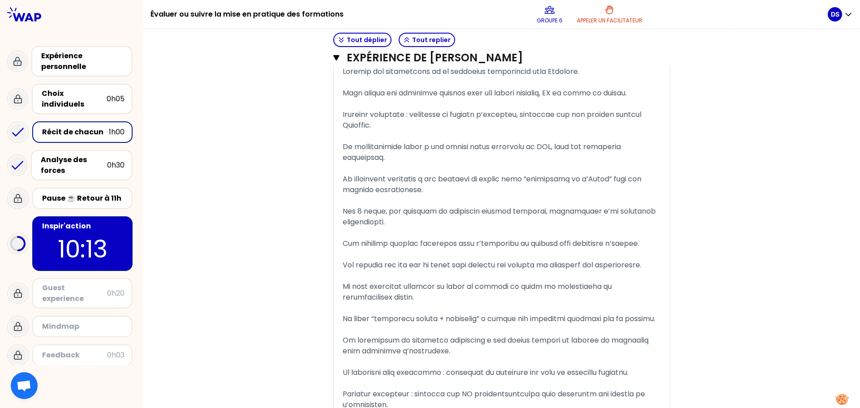
click at [124, 238] on p "10:13" at bounding box center [82, 248] width 84 height 35
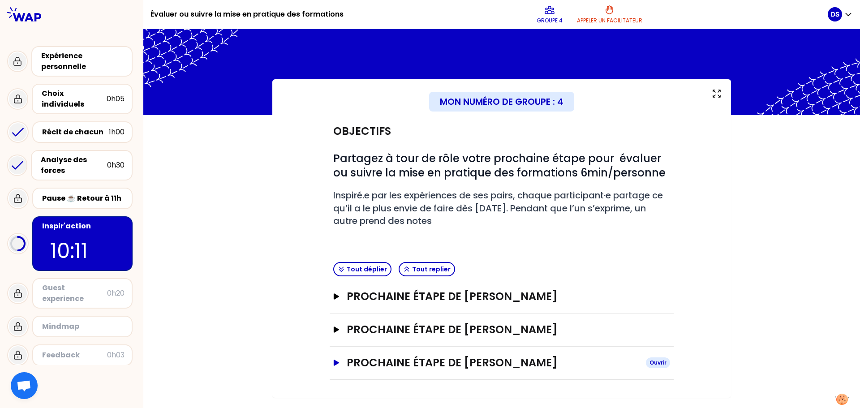
click at [461, 368] on h3 "Prochaine étape de [PERSON_NAME]" at bounding box center [493, 362] width 292 height 14
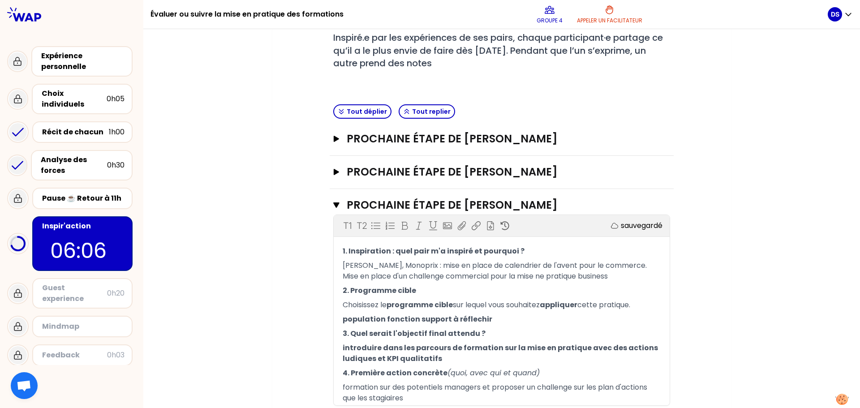
scroll to position [190, 0]
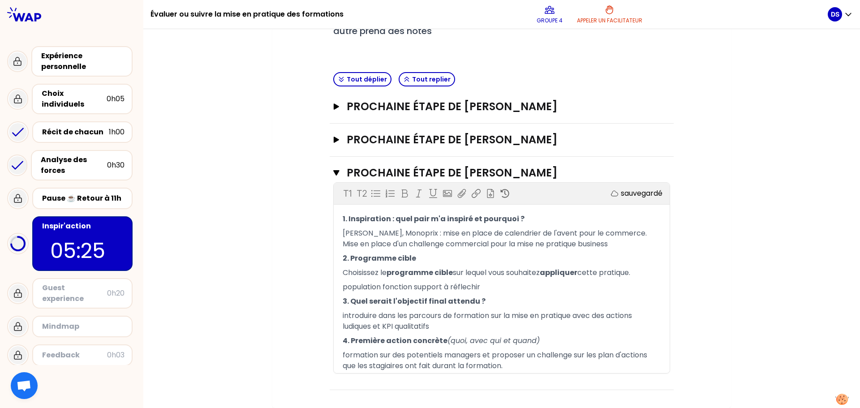
click at [737, 107] on div "Mon numéro de groupe : 4 Objectifs # Partagez à tour de rôle votre prochaine ét…" at bounding box center [501, 148] width 716 height 518
click at [737, 73] on div "Mon numéro de groupe : 4 Objectifs # Partagez à tour de rôle votre prochaine ét…" at bounding box center [501, 148] width 716 height 518
click at [764, 171] on div "Mon numéro de groupe : 4 Objectifs # Partagez à tour de rôle votre prochaine ét…" at bounding box center [501, 148] width 716 height 518
click at [755, 90] on div "Mon numéro de groupe : 4 Objectifs # Partagez à tour de rôle votre prochaine ét…" at bounding box center [501, 148] width 716 height 518
click at [728, 155] on div "Mon numéro de groupe : 4 Objectifs # Partagez à tour de rôle votre prochaine ét…" at bounding box center [501, 148] width 716 height 518
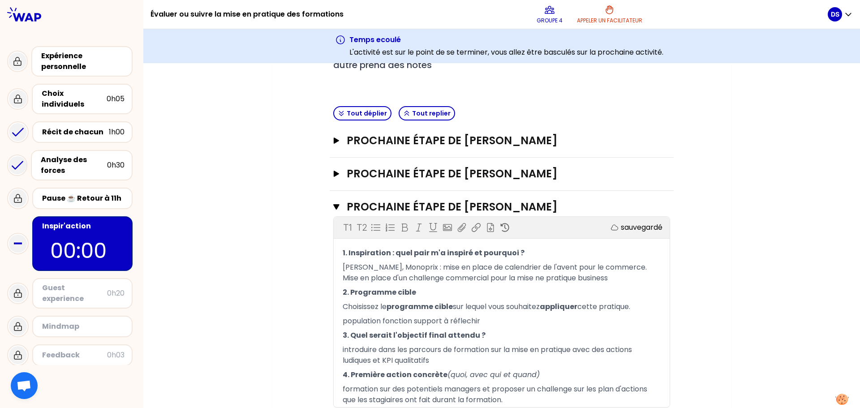
click at [71, 283] on div "Guest experience" at bounding box center [74, 293] width 65 height 21
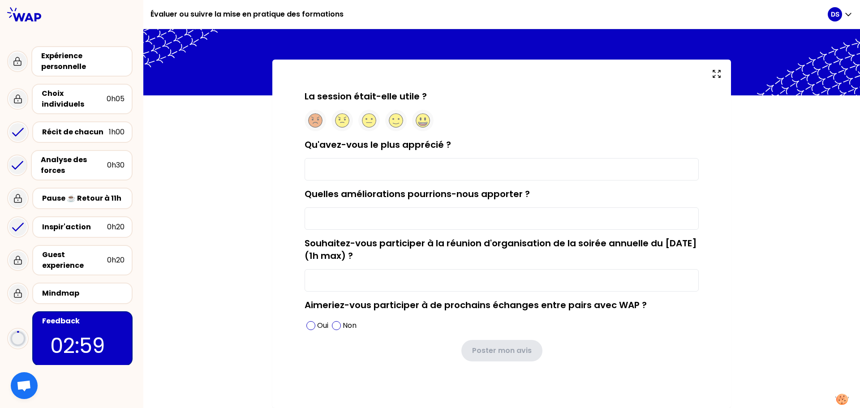
click at [367, 168] on input "Qu'avez-vous le plus apprécié ?" at bounding box center [501, 169] width 394 height 22
type input "les partages"
click at [406, 220] on input "Quelles améliorations pourrions-nous apporter ?" at bounding box center [501, 218] width 394 height 22
type input "N"
type input "r"
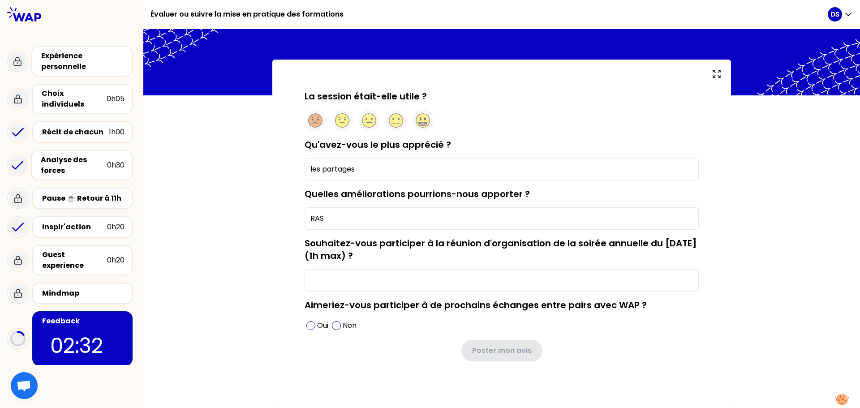
type input "RAS"
click at [421, 290] on input "Souhaitez-vous participer à la réunion d'organisation de la soirée annuelle du …" at bounding box center [501, 280] width 394 height 22
type input "oui"
click at [304, 326] on div "Oui" at bounding box center [317, 325] width 26 height 14
click at [423, 119] on circle at bounding box center [423, 121] width 14 height 14
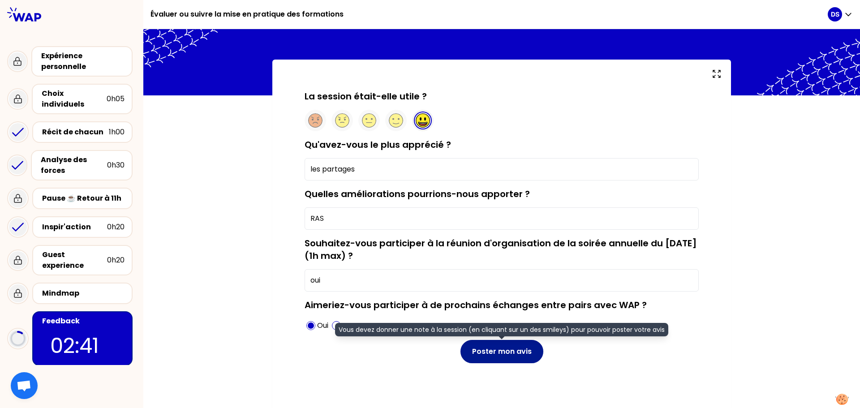
click at [527, 355] on button "Poster mon avis" at bounding box center [501, 351] width 83 height 23
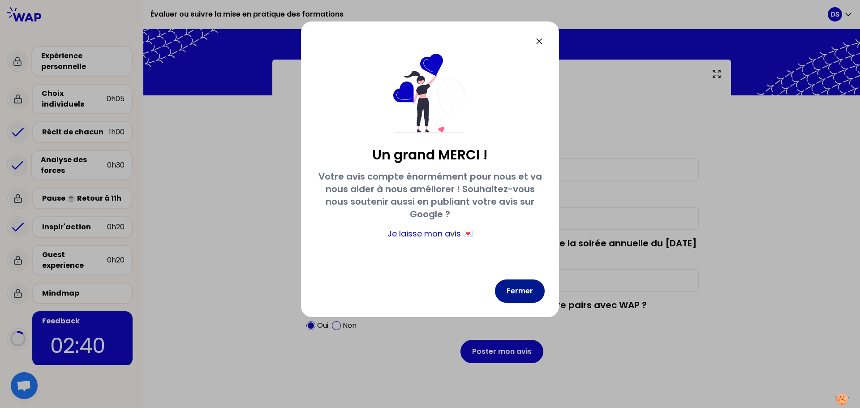
click at [522, 287] on button "Fermer" at bounding box center [520, 290] width 50 height 23
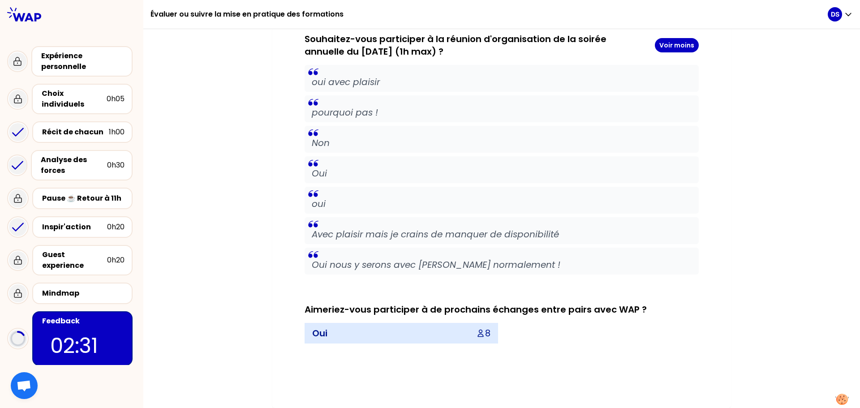
scroll to position [605, 0]
